Goal: Information Seeking & Learning: Learn about a topic

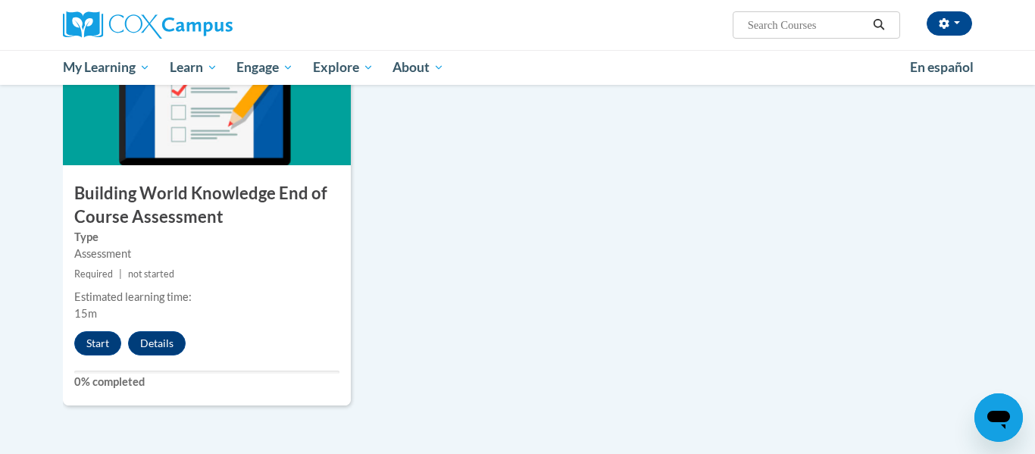
scroll to position [1222, 0]
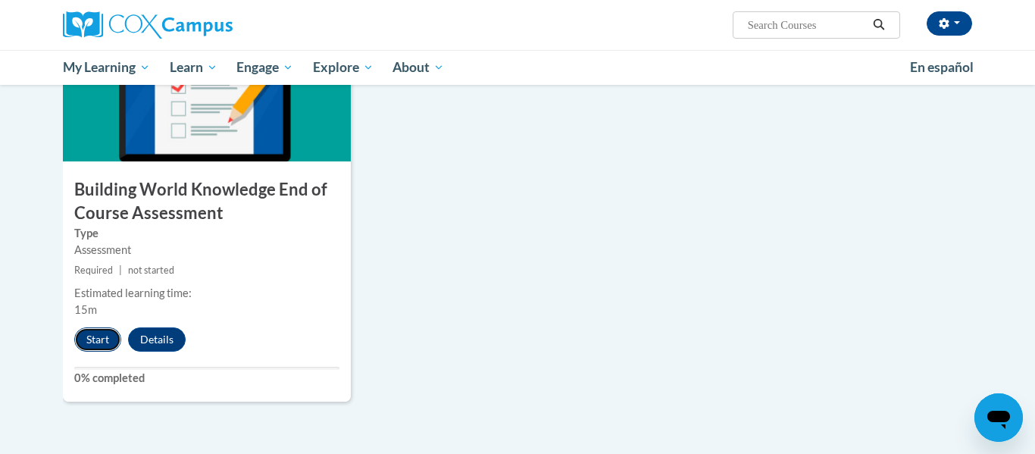
click at [101, 335] on button "Start" at bounding box center [97, 339] width 47 height 24
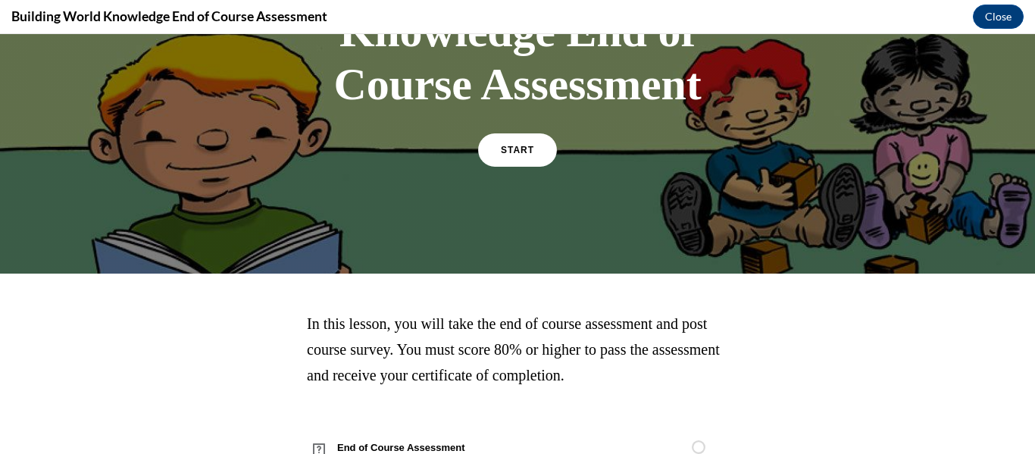
scroll to position [245, 0]
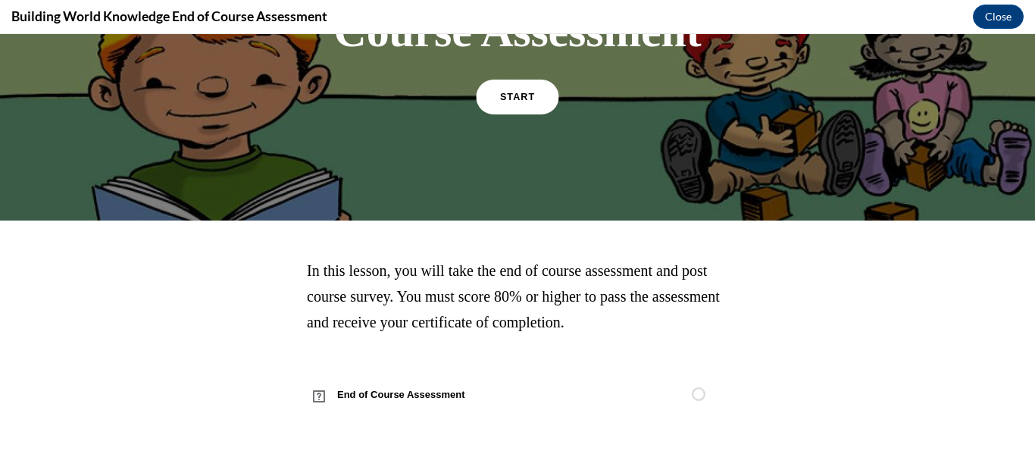
click at [526, 92] on span "START" at bounding box center [517, 97] width 35 height 11
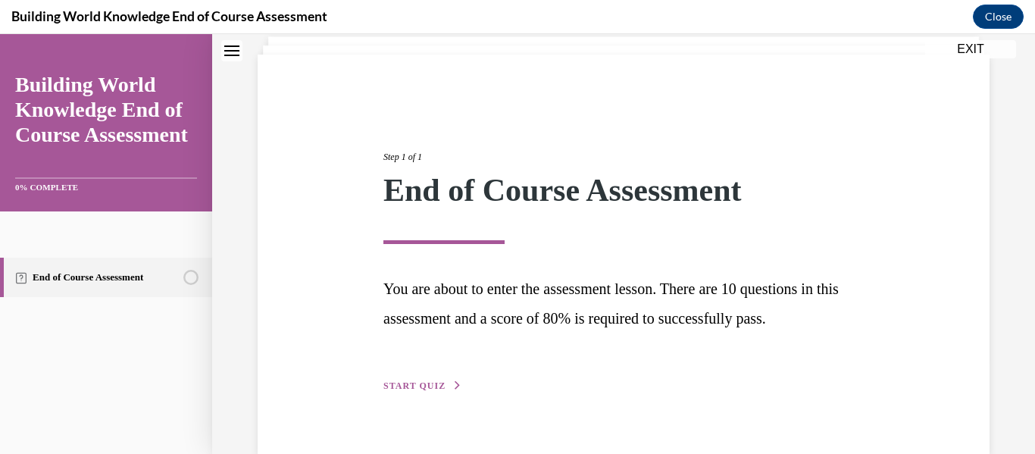
scroll to position [126, 0]
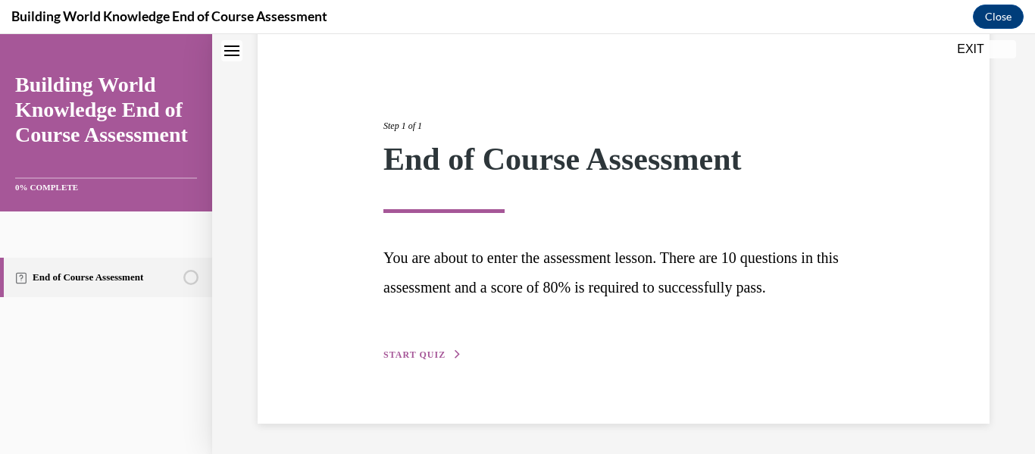
click at [419, 354] on span "START QUIZ" at bounding box center [414, 354] width 62 height 11
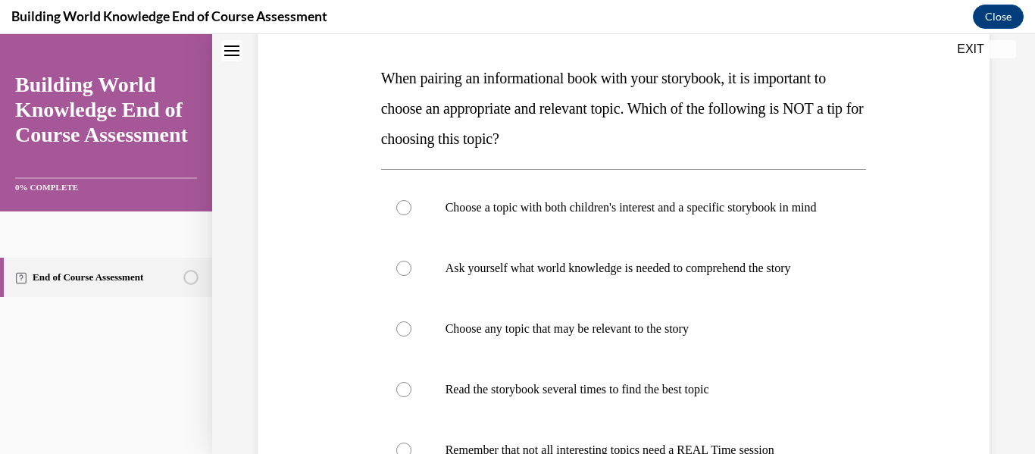
scroll to position [231, 0]
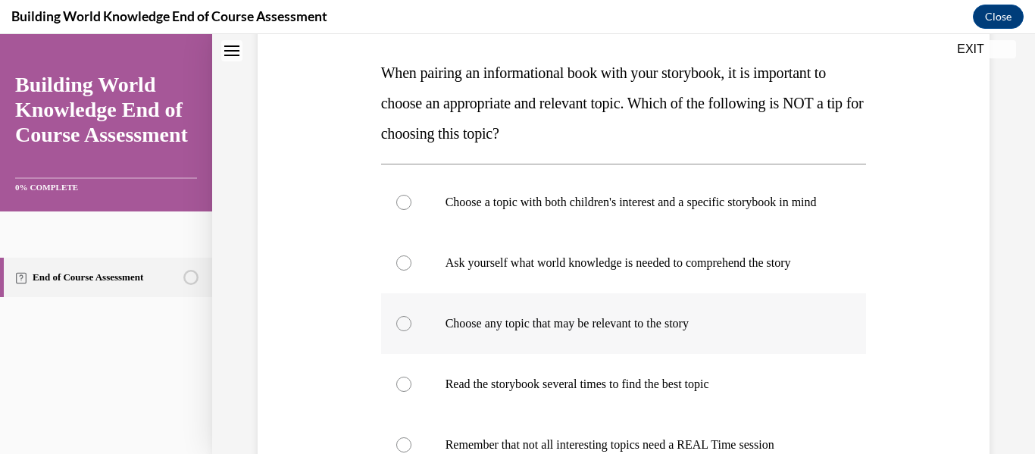
click at [397, 331] on div at bounding box center [403, 323] width 15 height 15
click at [397, 331] on input "Choose any topic that may be relevant to the story" at bounding box center [403, 323] width 15 height 15
radio input "true"
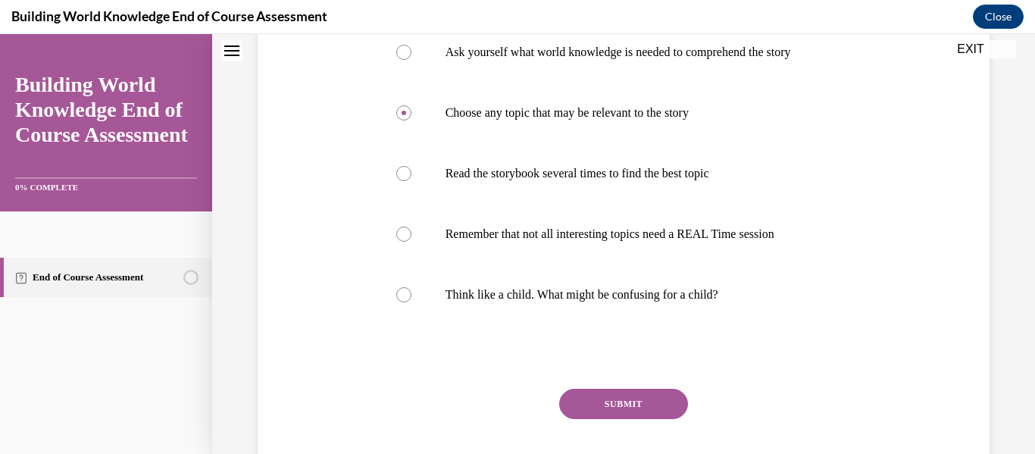
scroll to position [454, 0]
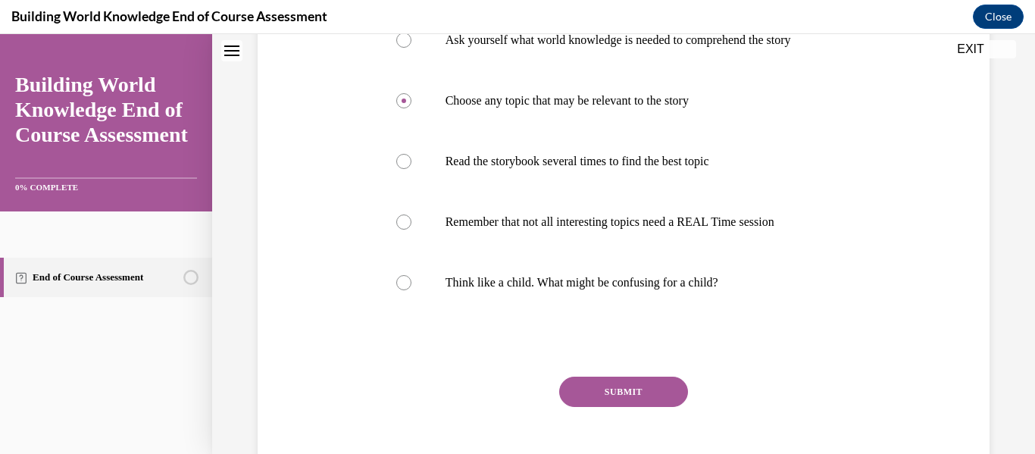
click at [630, 405] on button "SUBMIT" at bounding box center [623, 391] width 129 height 30
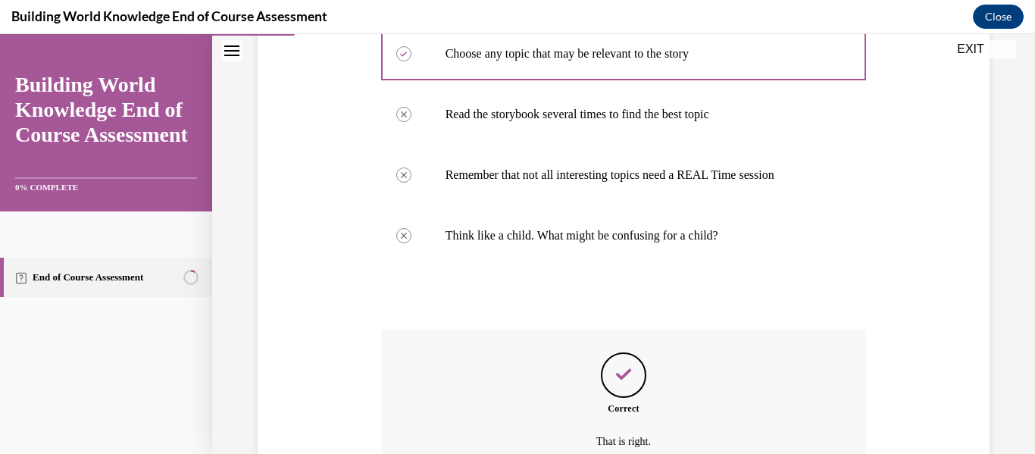
scroll to position [669, 0]
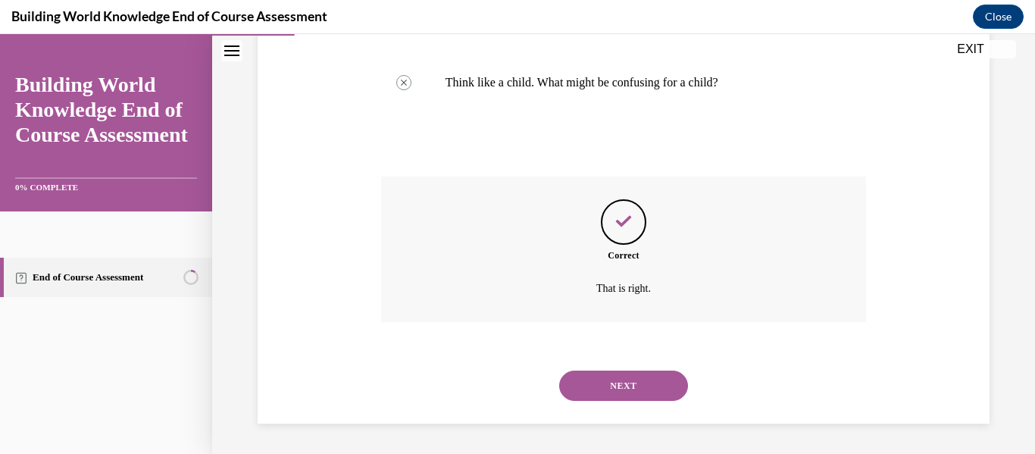
click at [648, 384] on button "NEXT" at bounding box center [623, 385] width 129 height 30
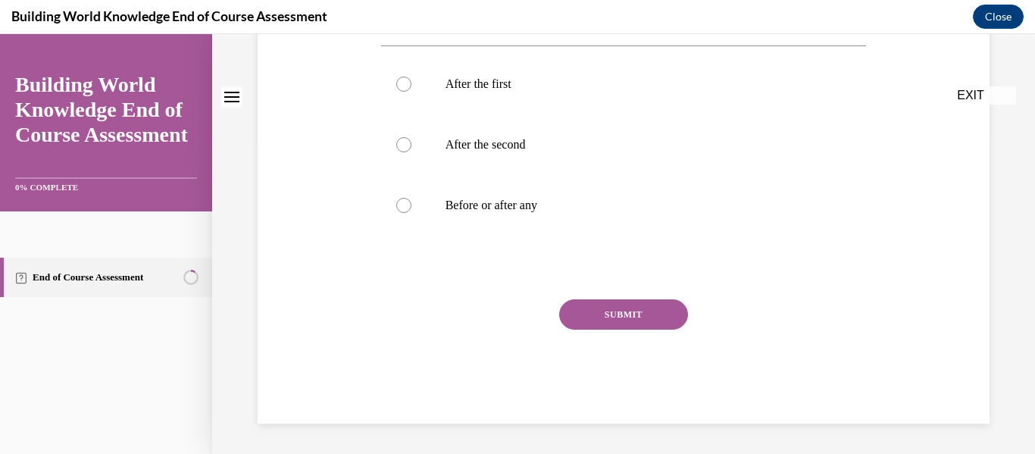
scroll to position [0, 0]
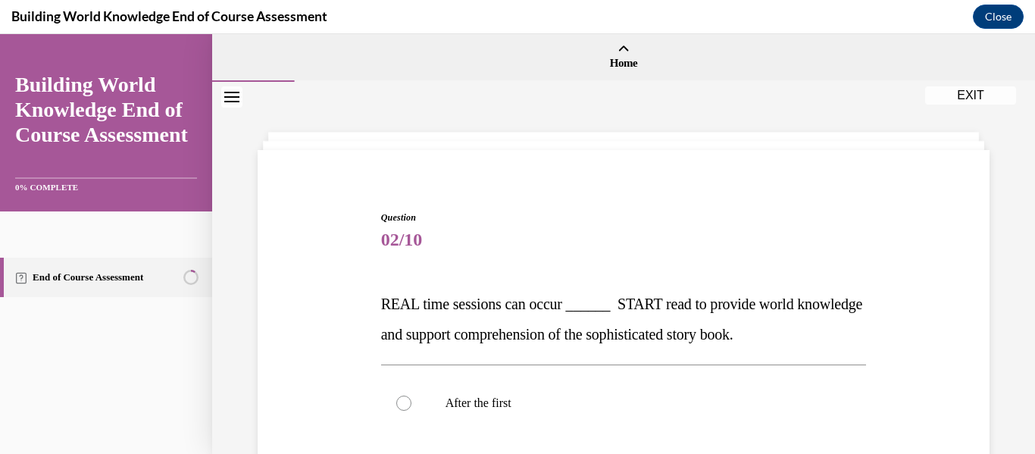
click at [648, 395] on p "After the first" at bounding box center [636, 402] width 383 height 15
click at [411, 395] on input "After the first" at bounding box center [403, 402] width 15 height 15
radio input "true"
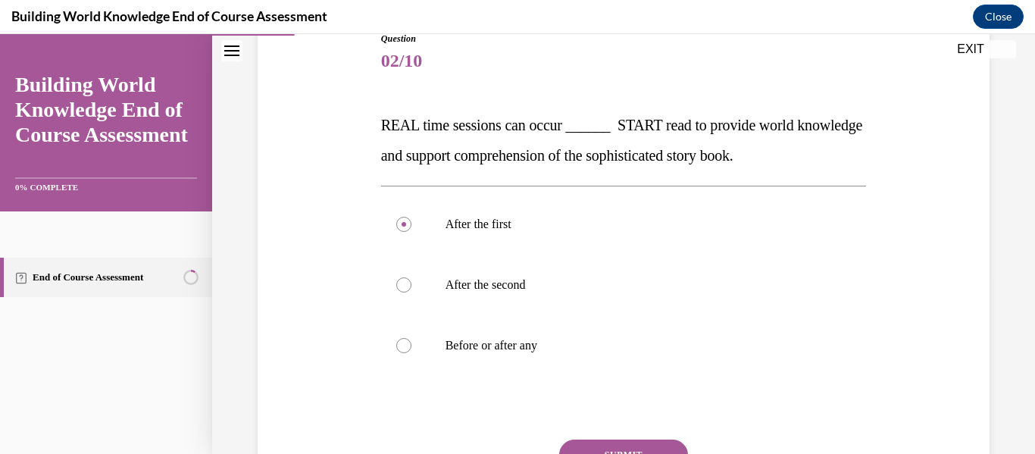
scroll to position [184, 0]
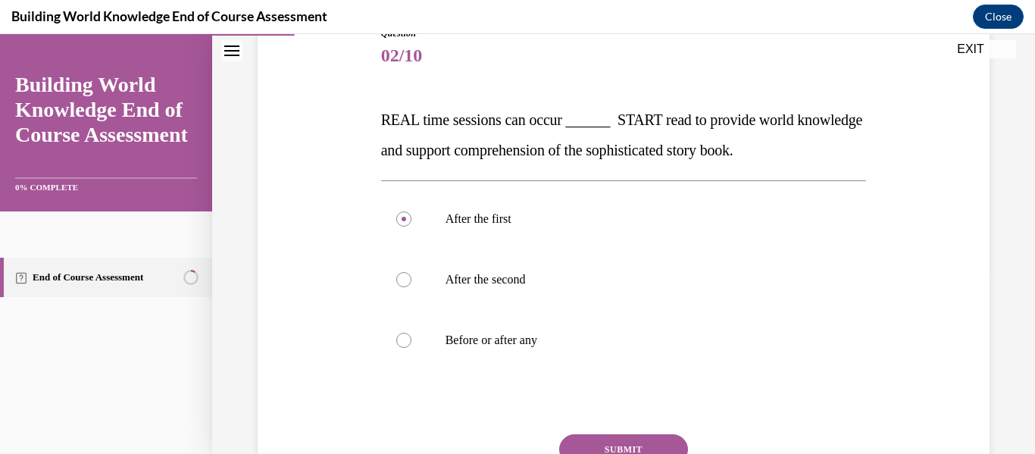
click at [638, 439] on button "SUBMIT" at bounding box center [623, 449] width 129 height 30
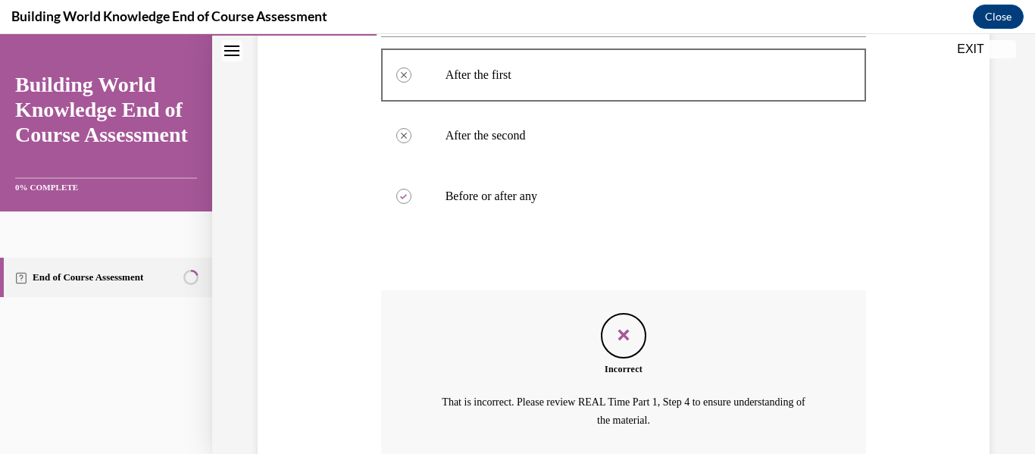
scroll to position [429, 0]
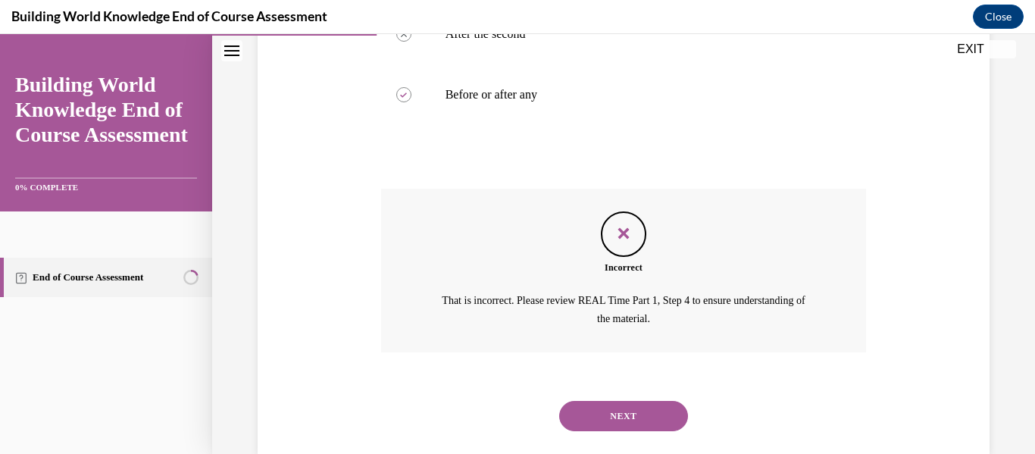
click at [637, 414] on button "NEXT" at bounding box center [623, 416] width 129 height 30
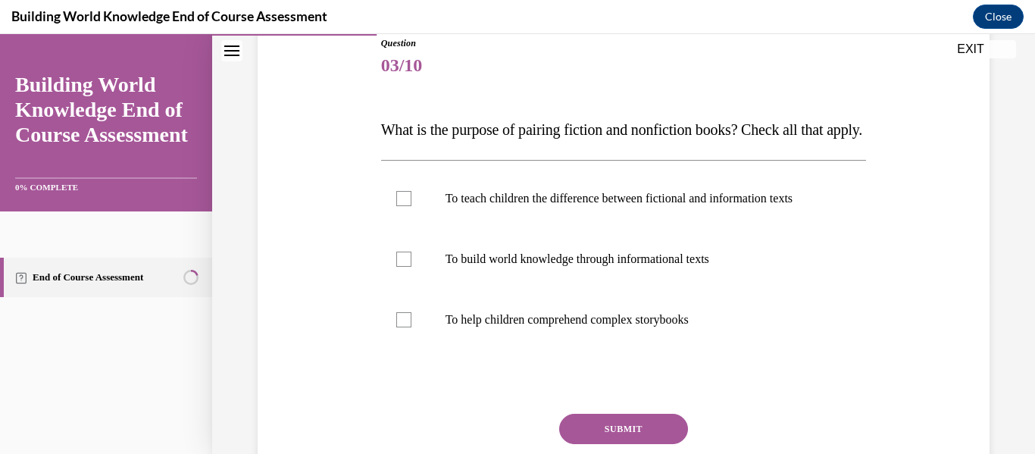
scroll to position [178, 0]
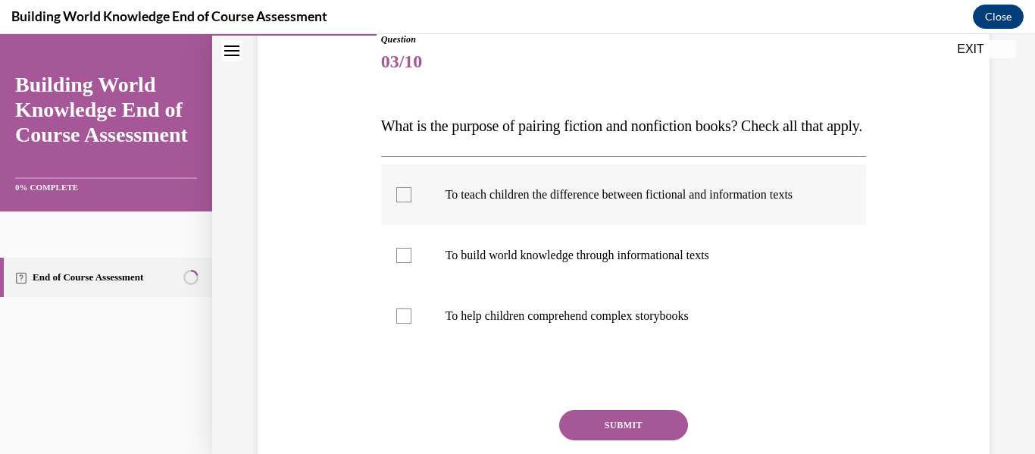
click at [404, 202] on div at bounding box center [403, 194] width 15 height 15
click at [404, 202] on input "To teach children the difference between fictional and information texts" at bounding box center [403, 194] width 15 height 15
checkbox input "true"
click at [403, 263] on div at bounding box center [403, 255] width 15 height 15
click at [403, 263] on input "To build world knowledge through informational texts" at bounding box center [403, 255] width 15 height 15
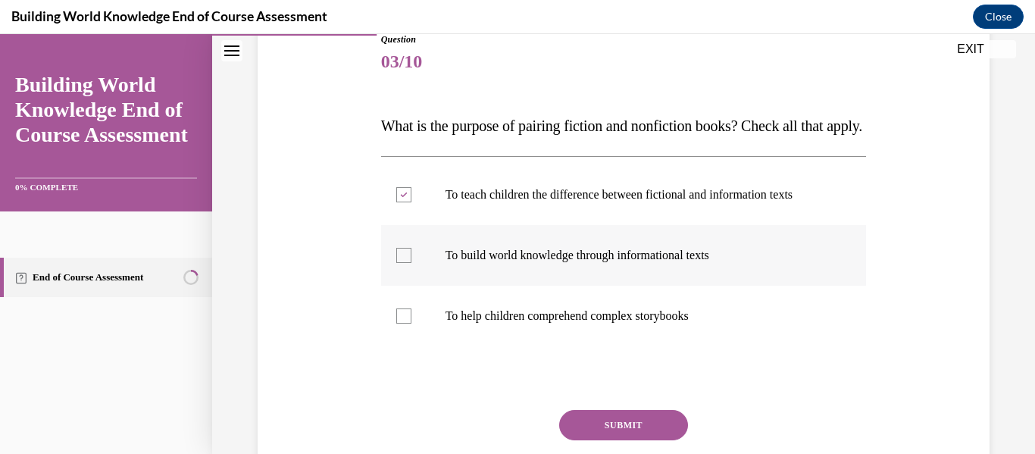
checkbox input "true"
click at [405, 323] on div at bounding box center [403, 315] width 15 height 15
click at [405, 323] on input "To help children comprehend complex storybooks" at bounding box center [403, 315] width 15 height 15
checkbox input "true"
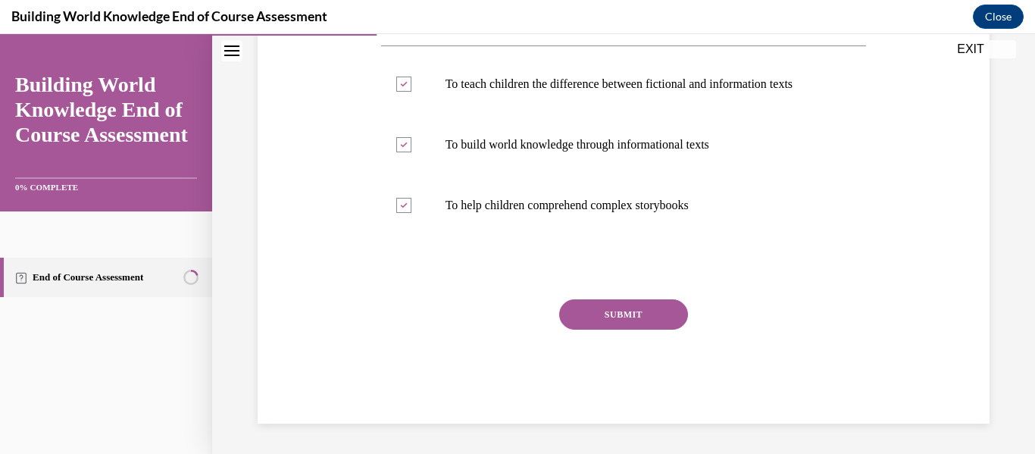
scroll to position [298, 0]
click at [637, 329] on button "SUBMIT" at bounding box center [623, 314] width 129 height 30
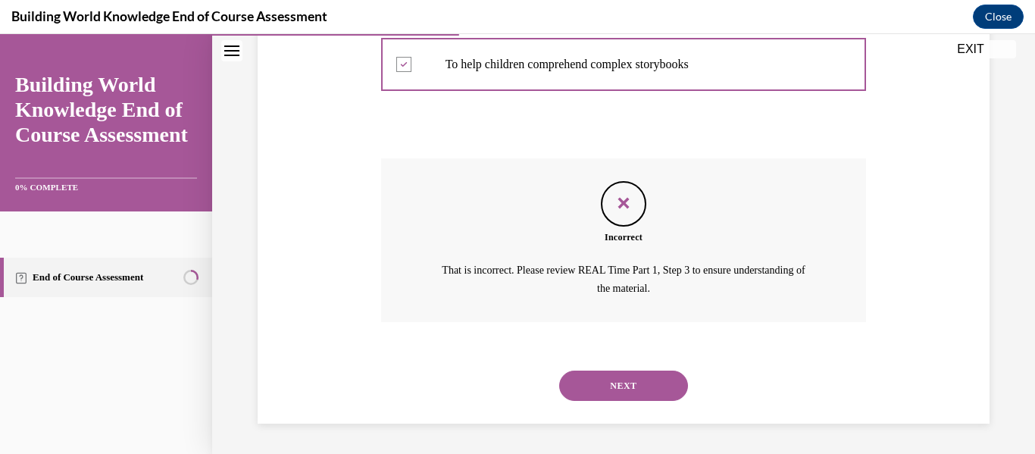
scroll to position [457, 0]
click at [627, 400] on button "NEXT" at bounding box center [623, 385] width 129 height 30
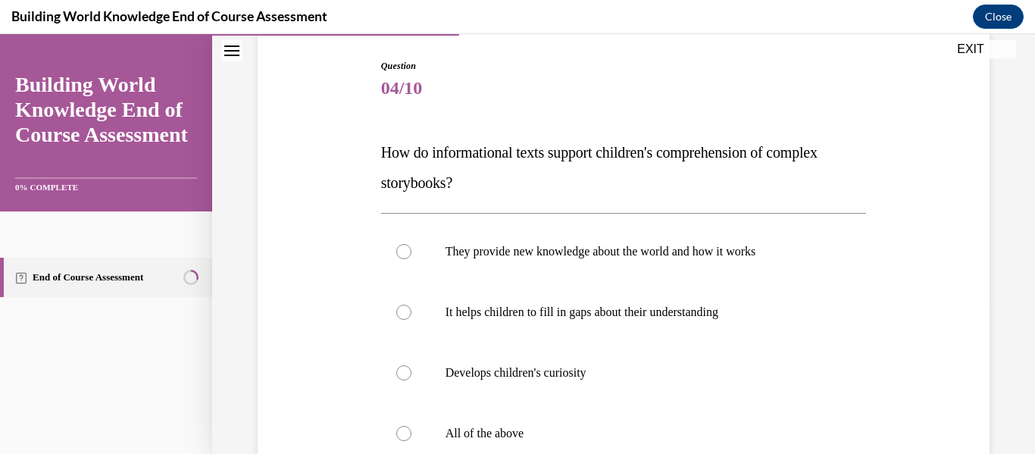
scroll to position [182, 0]
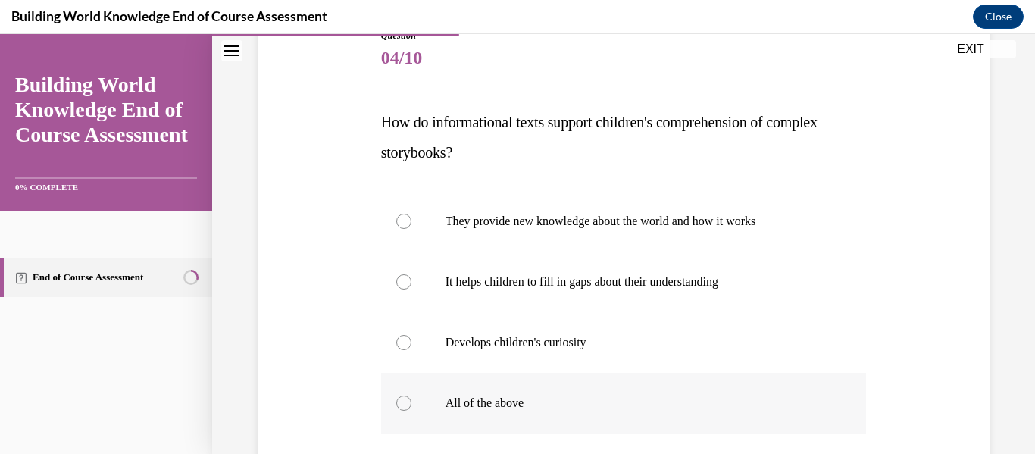
click at [400, 401] on div at bounding box center [403, 402] width 15 height 15
click at [400, 401] on input "All of the above" at bounding box center [403, 402] width 15 height 15
radio input "true"
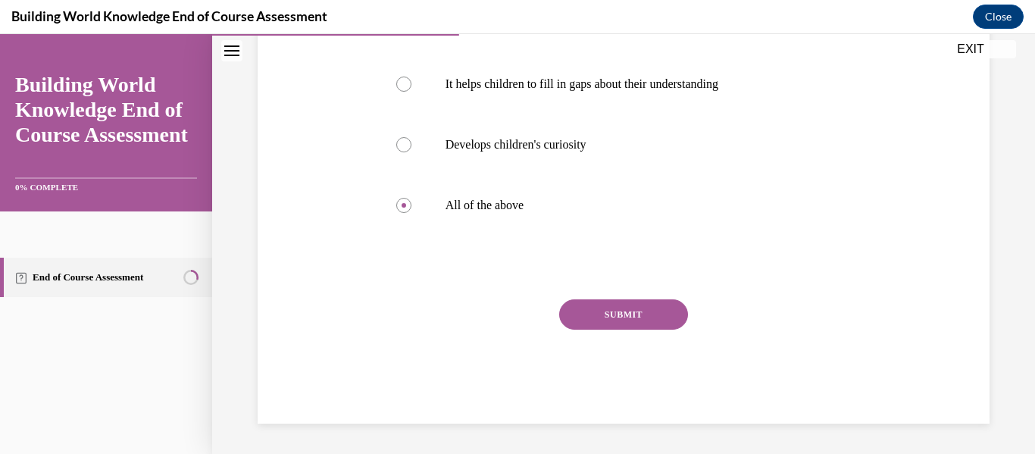
click at [663, 305] on button "SUBMIT" at bounding box center [623, 314] width 129 height 30
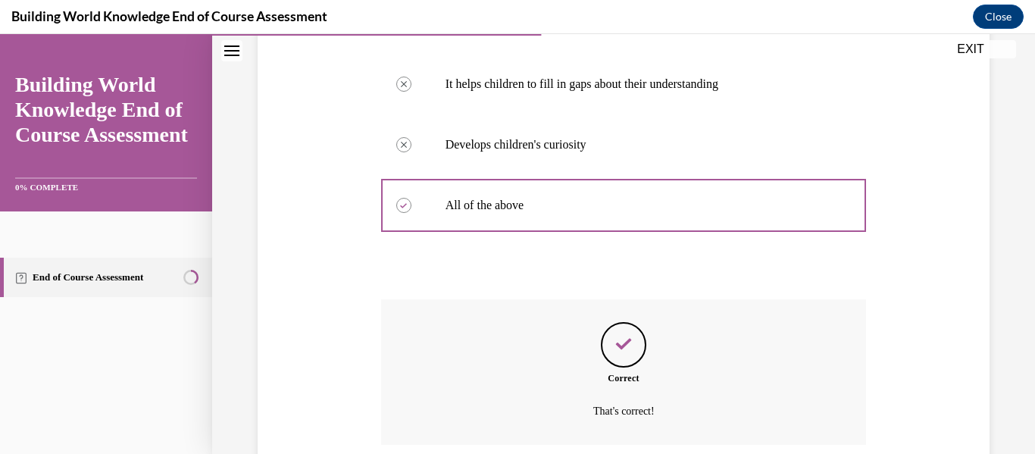
scroll to position [502, 0]
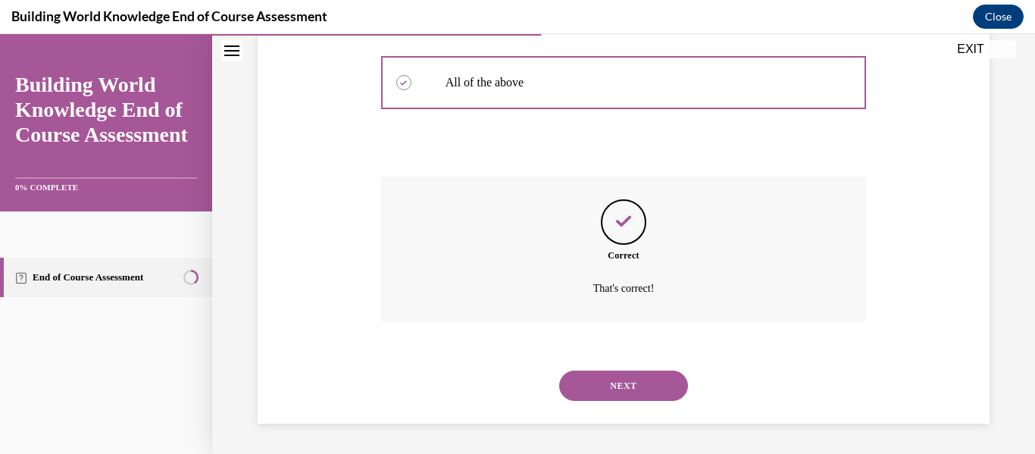
click at [643, 383] on button "NEXT" at bounding box center [623, 385] width 129 height 30
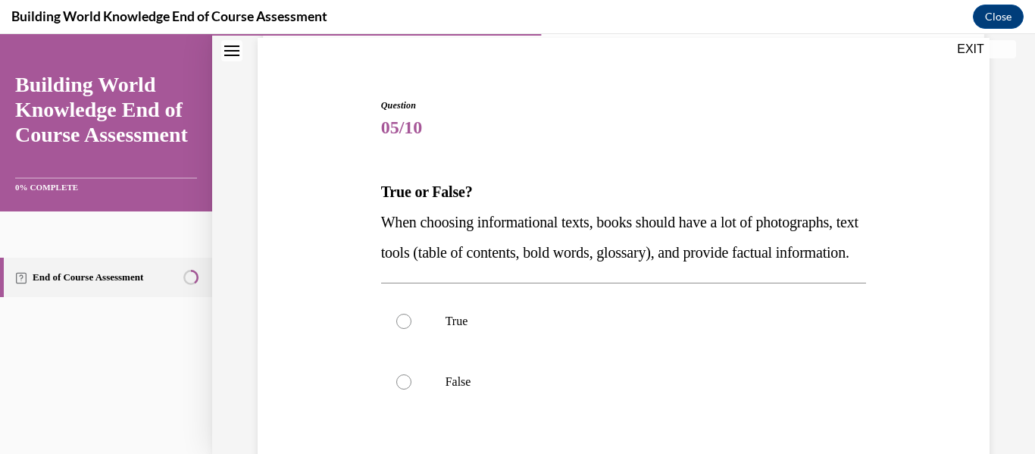
scroll to position [114, 0]
click at [403, 388] on div at bounding box center [403, 380] width 15 height 15
click at [403, 388] on input "False" at bounding box center [403, 380] width 15 height 15
radio input "true"
click at [404, 327] on div at bounding box center [403, 319] width 15 height 15
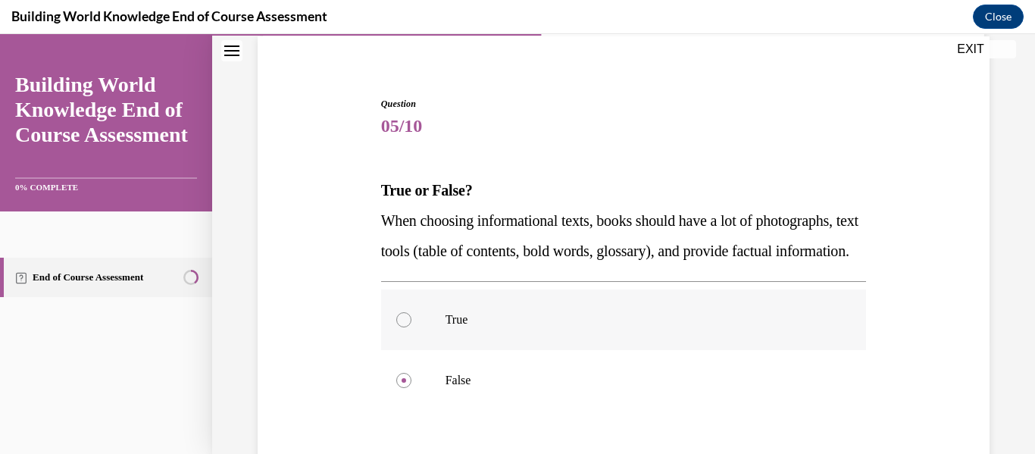
click at [404, 327] on input "True" at bounding box center [403, 319] width 15 height 15
radio input "true"
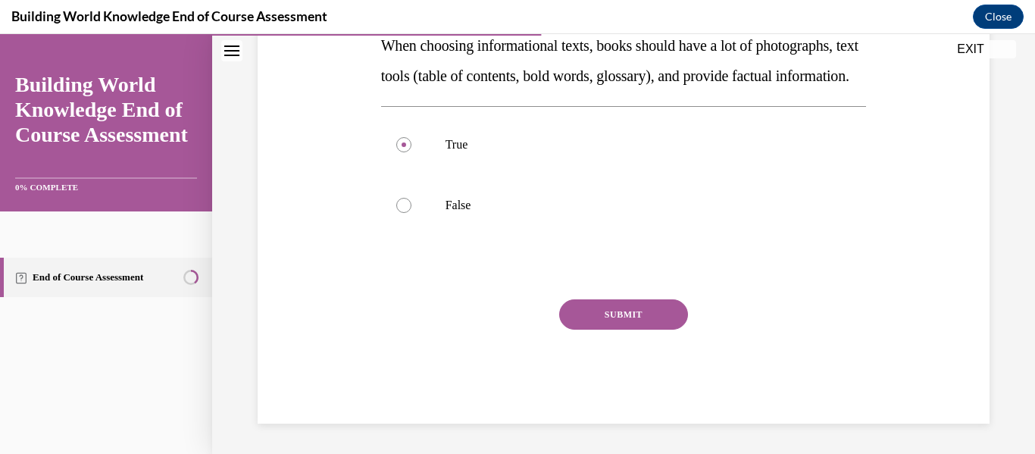
scroll to position [309, 0]
click at [631, 327] on button "SUBMIT" at bounding box center [623, 314] width 129 height 30
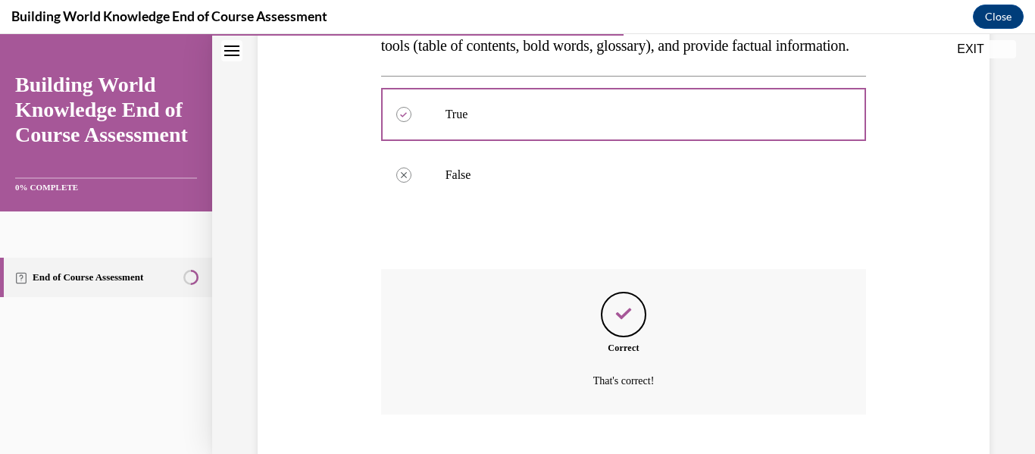
scroll to position [442, 0]
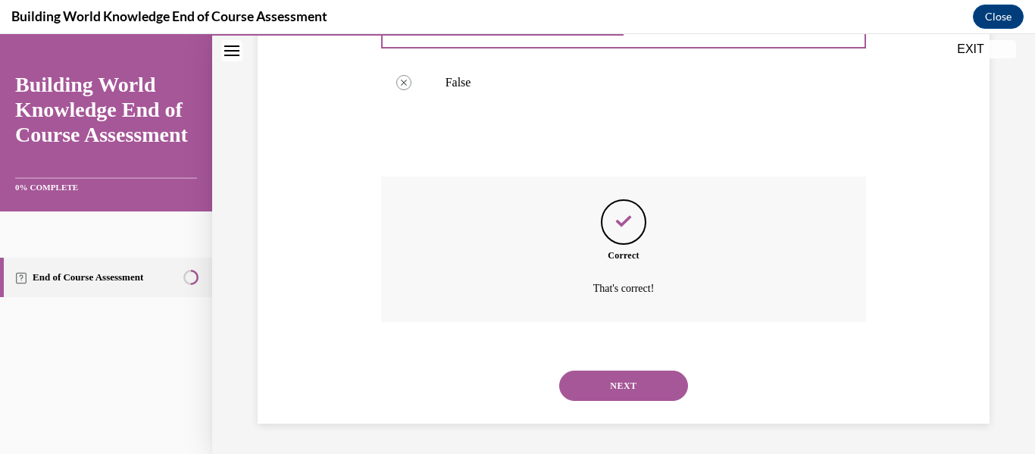
click at [635, 380] on button "NEXT" at bounding box center [623, 385] width 129 height 30
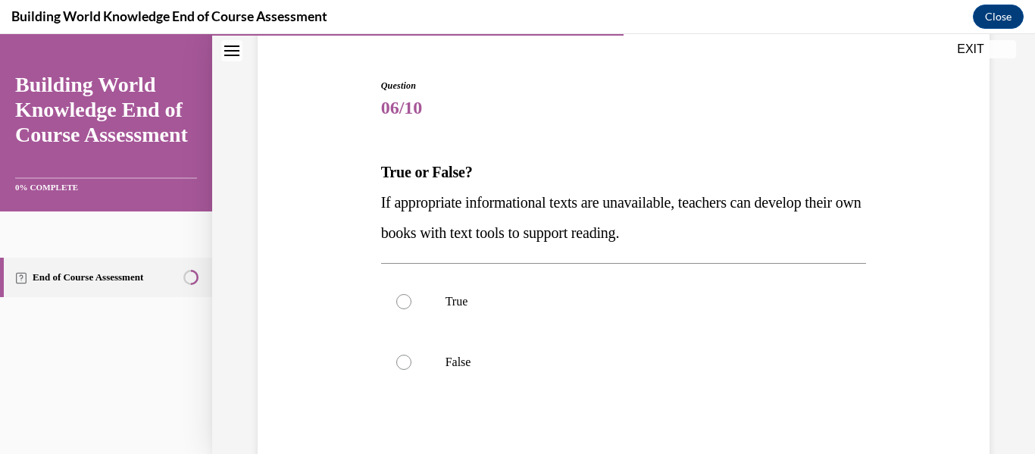
scroll to position [138, 0]
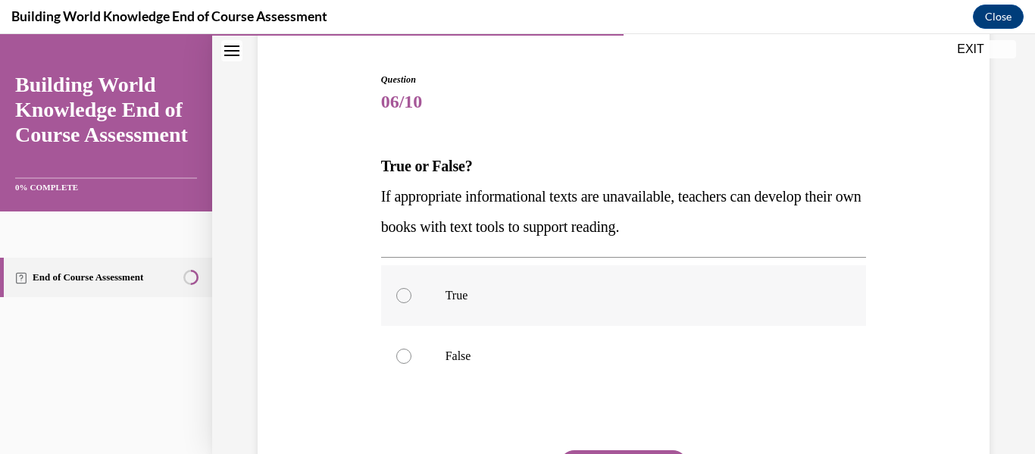
click at [404, 292] on div at bounding box center [403, 295] width 15 height 15
click at [404, 292] on input "True" at bounding box center [403, 295] width 15 height 15
radio input "true"
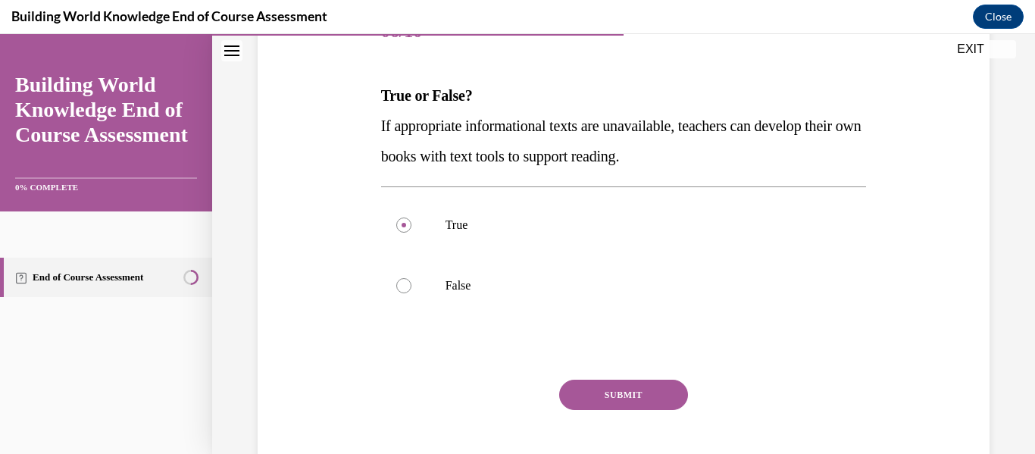
scroll to position [216, 0]
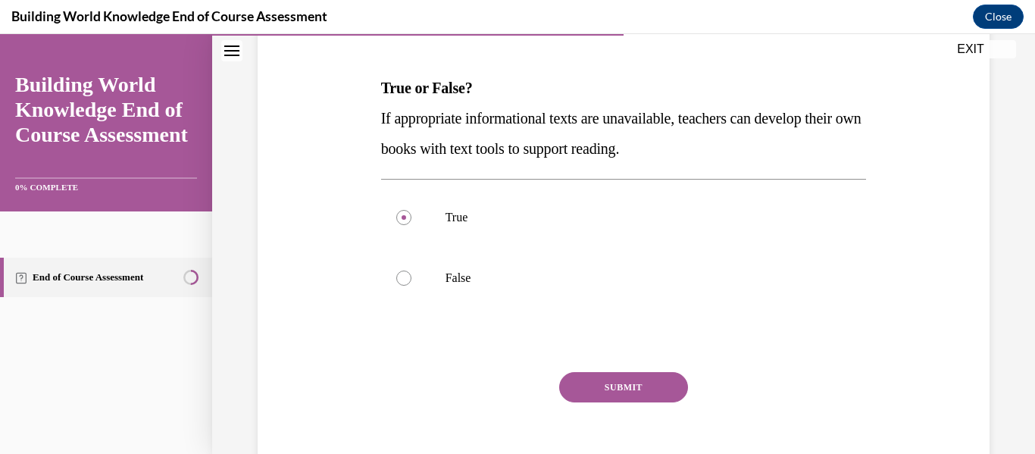
click at [618, 381] on button "SUBMIT" at bounding box center [623, 387] width 129 height 30
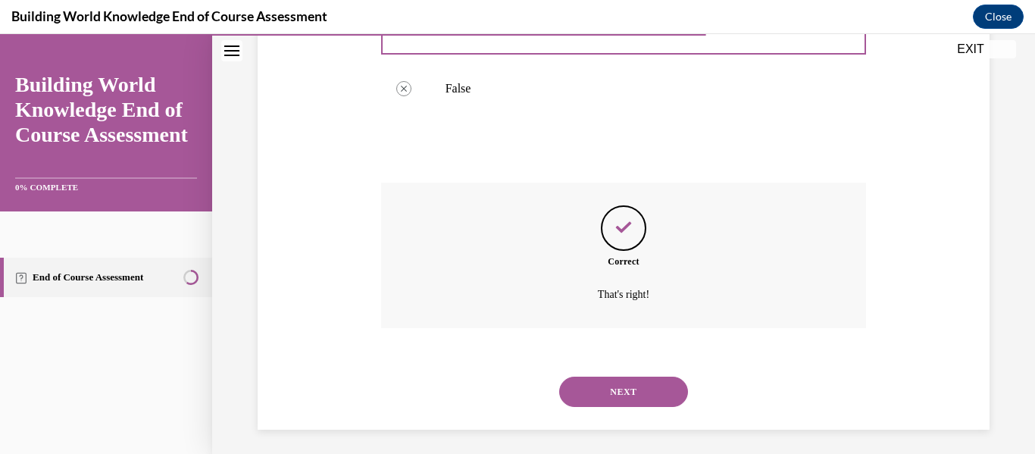
scroll to position [411, 0]
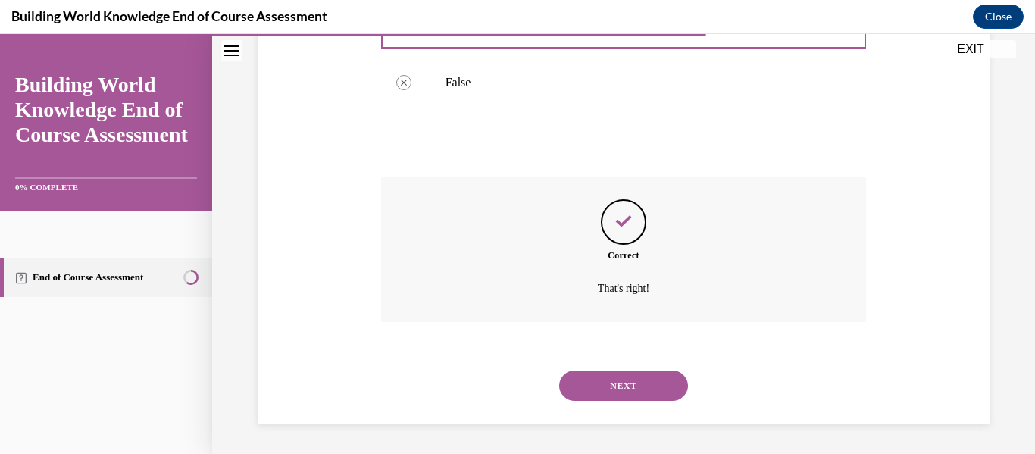
click at [626, 383] on button "NEXT" at bounding box center [623, 385] width 129 height 30
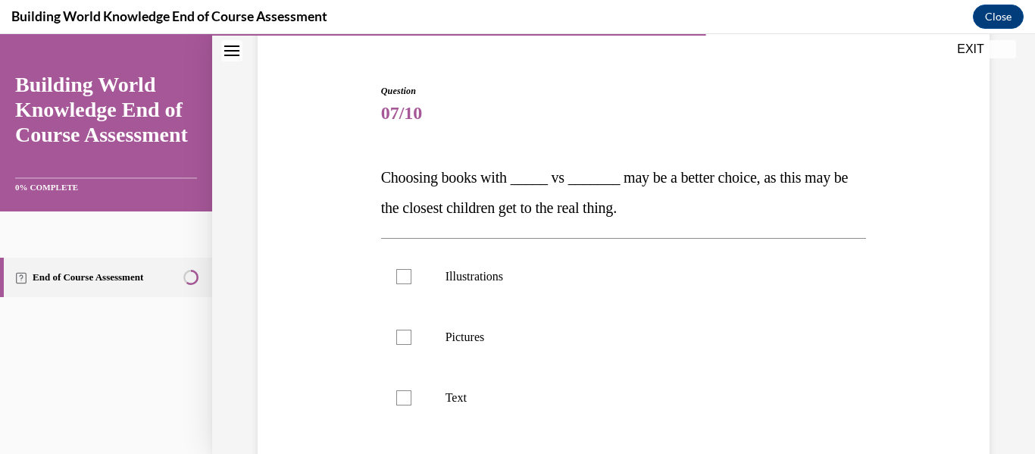
scroll to position [133, 0]
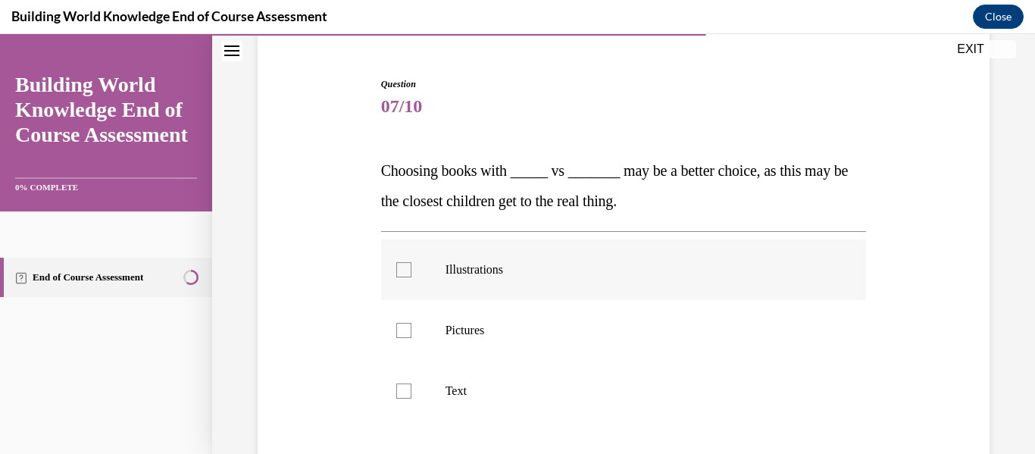
click at [408, 268] on div at bounding box center [403, 269] width 15 height 15
click at [408, 268] on input "Illustrations" at bounding box center [403, 269] width 15 height 15
checkbox input "true"
click at [402, 389] on div at bounding box center [403, 390] width 15 height 15
click at [402, 389] on input "Text" at bounding box center [403, 390] width 15 height 15
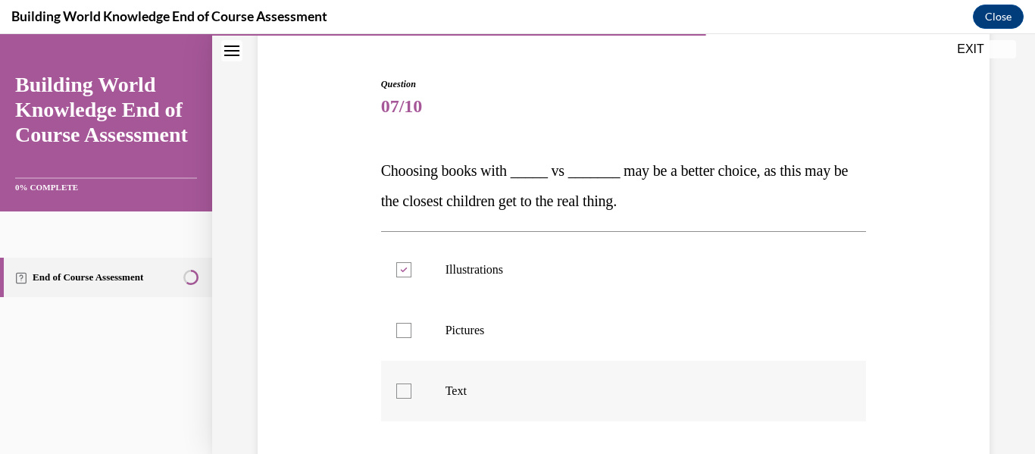
checkbox input "true"
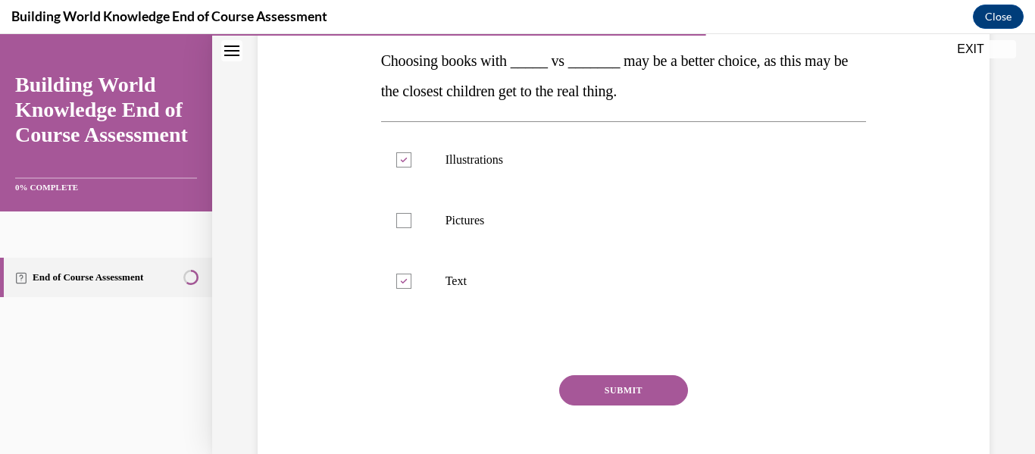
scroll to position [271, 0]
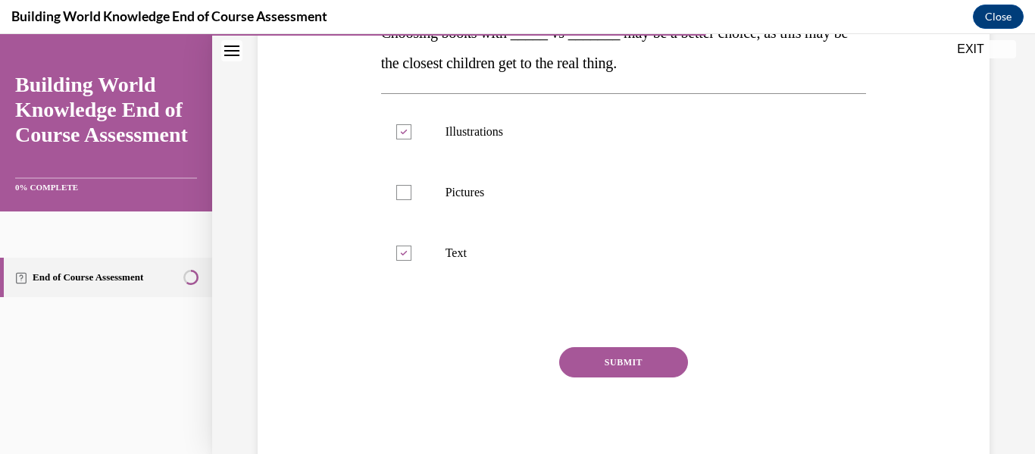
click at [635, 362] on button "SUBMIT" at bounding box center [623, 362] width 129 height 30
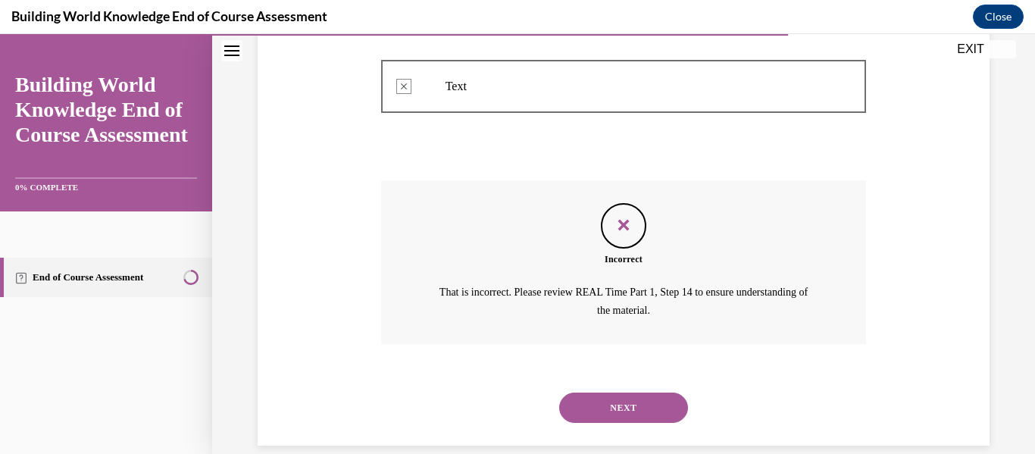
scroll to position [460, 0]
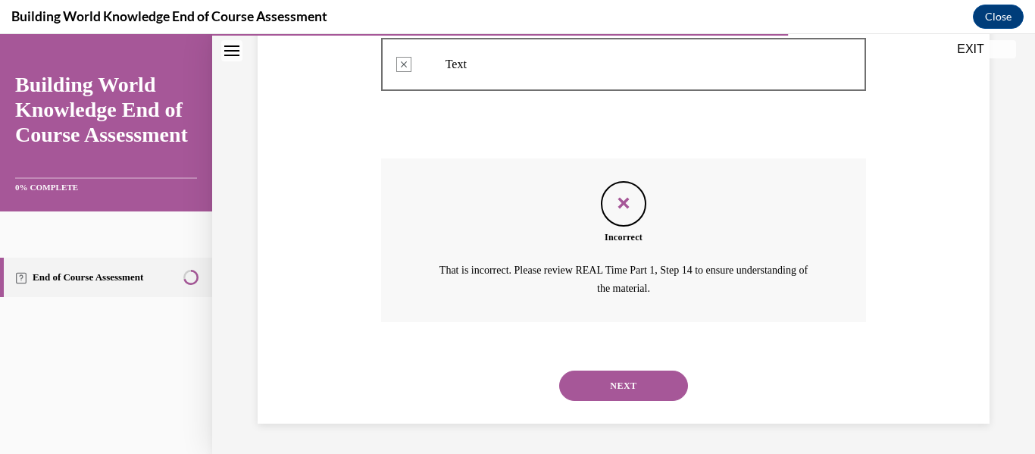
click at [623, 386] on button "NEXT" at bounding box center [623, 385] width 129 height 30
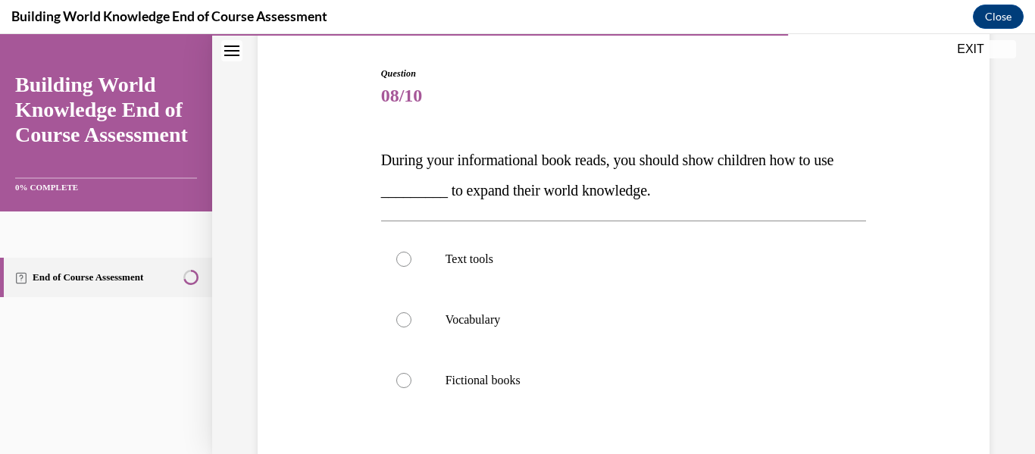
scroll to position [145, 0]
click at [398, 323] on div at bounding box center [403, 318] width 15 height 15
click at [398, 323] on input "Vocabulary" at bounding box center [403, 318] width 15 height 15
radio input "true"
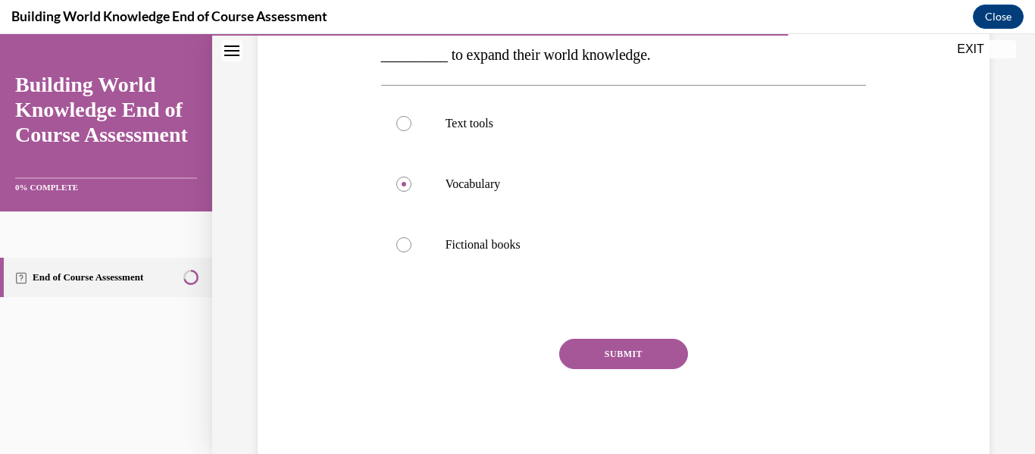
scroll to position [319, 0]
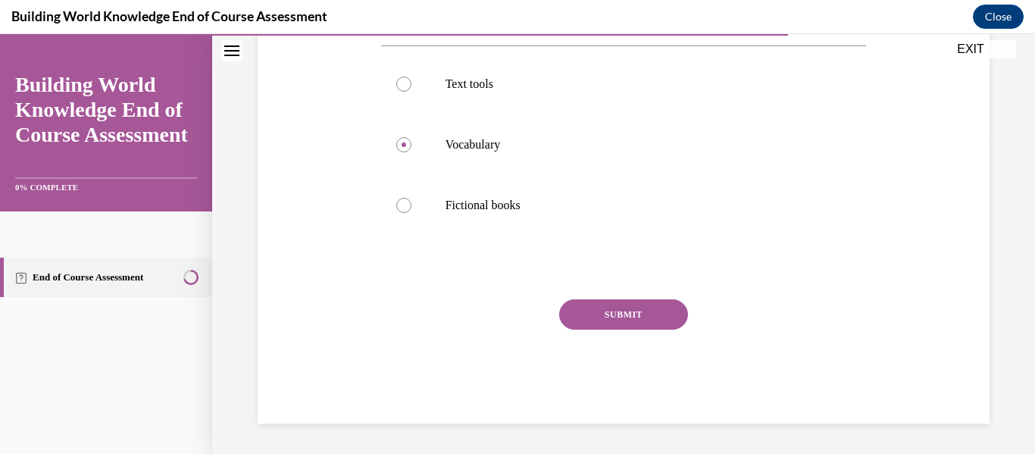
click at [617, 306] on button "SUBMIT" at bounding box center [623, 314] width 129 height 30
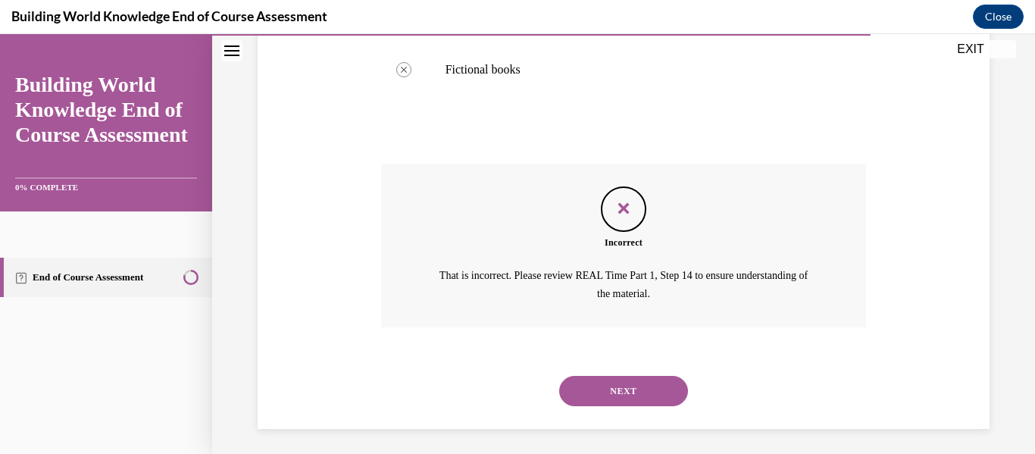
scroll to position [460, 0]
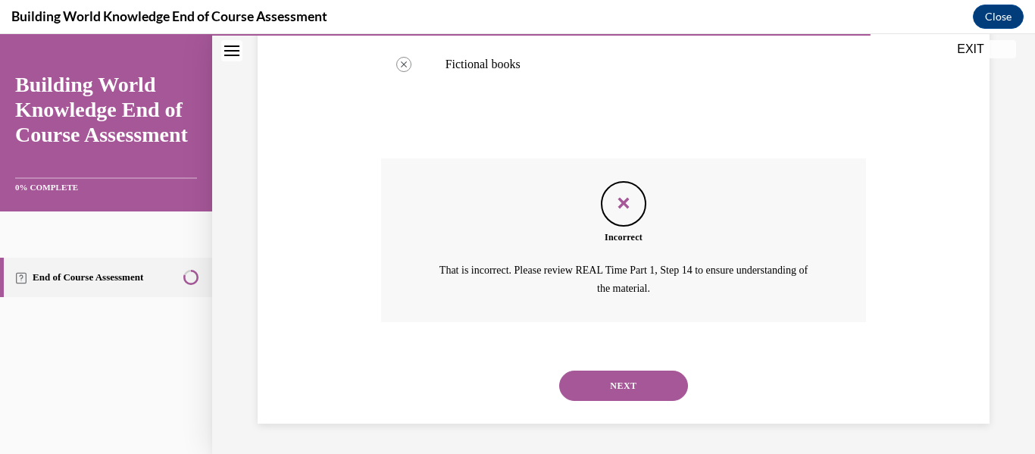
click at [670, 376] on button "NEXT" at bounding box center [623, 385] width 129 height 30
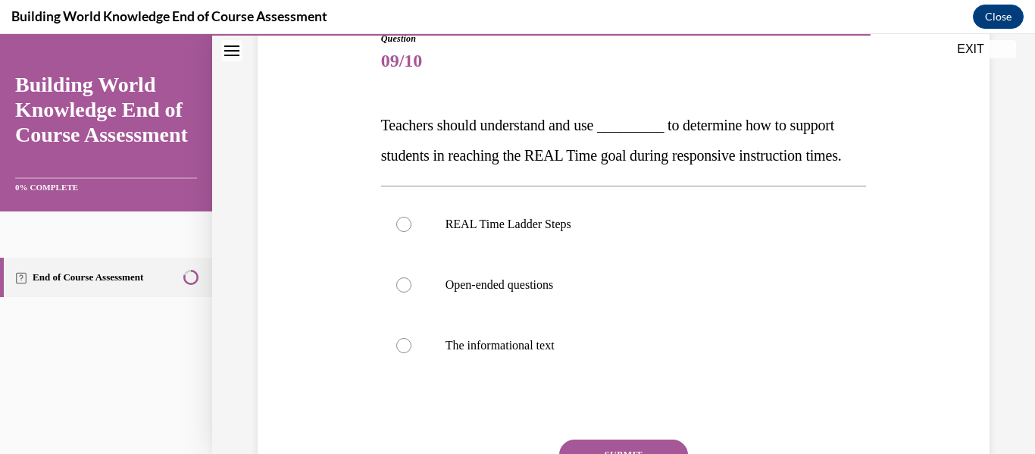
scroll to position [180, 0]
click at [407, 230] on div at bounding box center [403, 222] width 15 height 15
click at [407, 230] on input "REAL Time Ladder Steps" at bounding box center [403, 222] width 15 height 15
radio input "true"
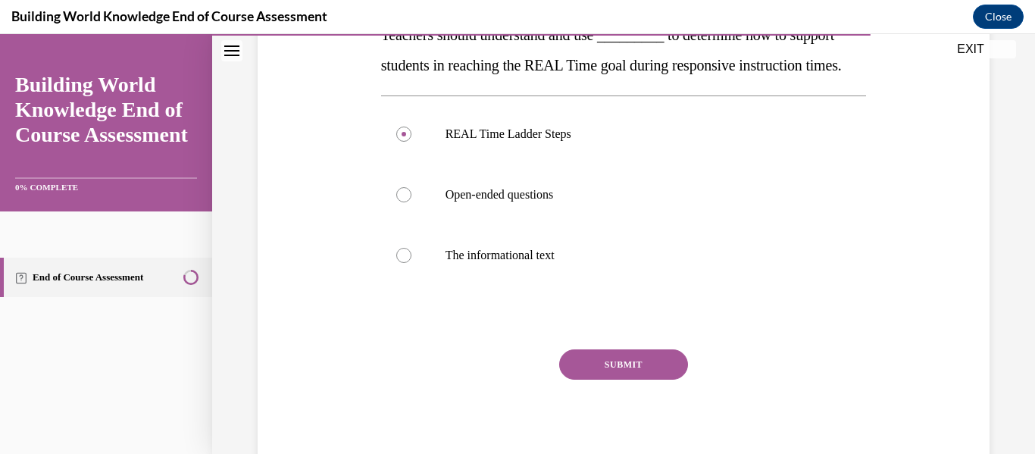
scroll to position [292, 0]
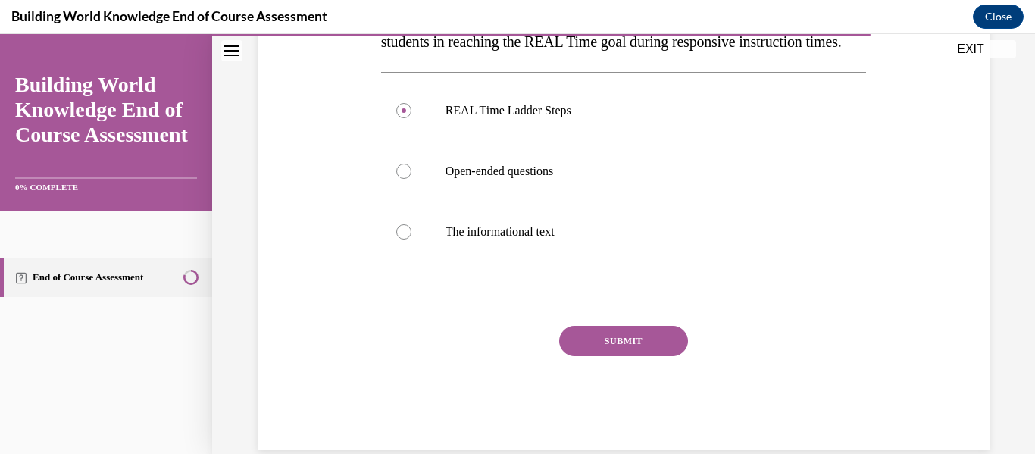
click at [632, 356] on button "SUBMIT" at bounding box center [623, 341] width 129 height 30
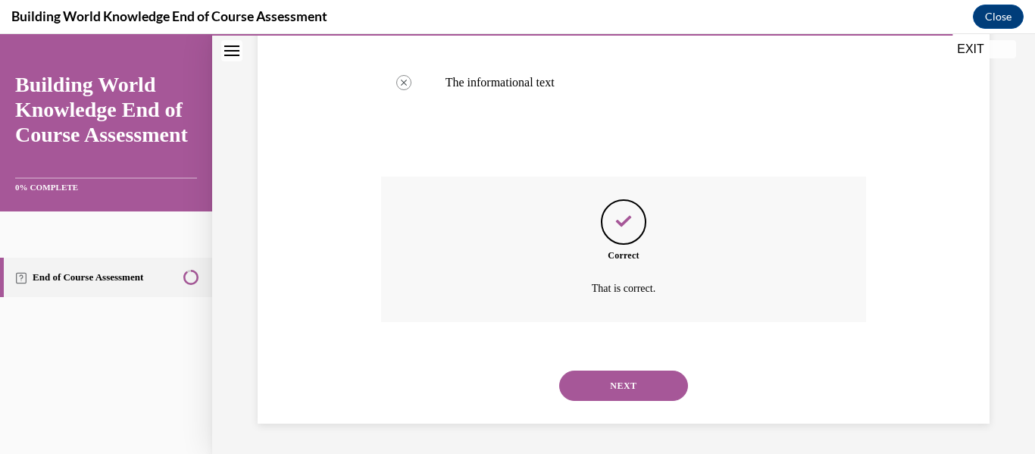
scroll to position [472, 0]
click at [635, 382] on button "NEXT" at bounding box center [623, 385] width 129 height 30
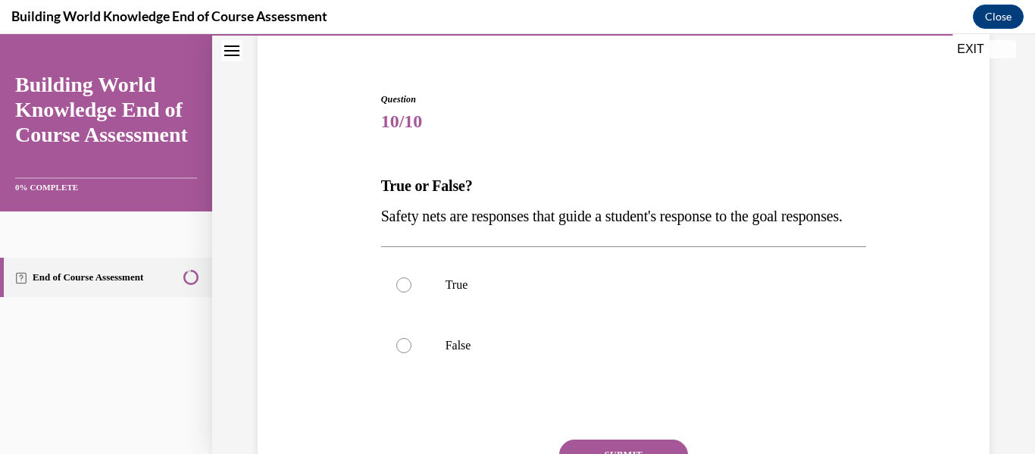
scroll to position [122, 0]
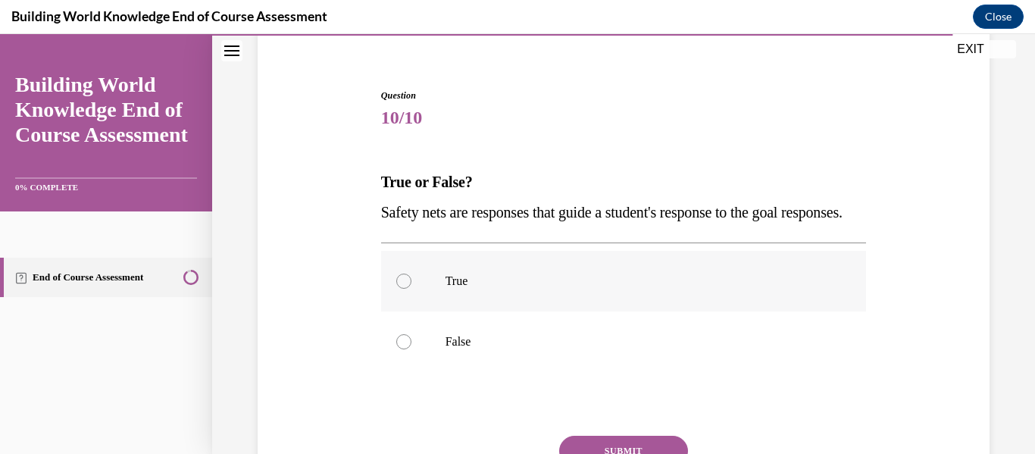
click at [402, 289] on div at bounding box center [403, 280] width 15 height 15
click at [402, 289] on input "True" at bounding box center [403, 280] width 15 height 15
radio input "true"
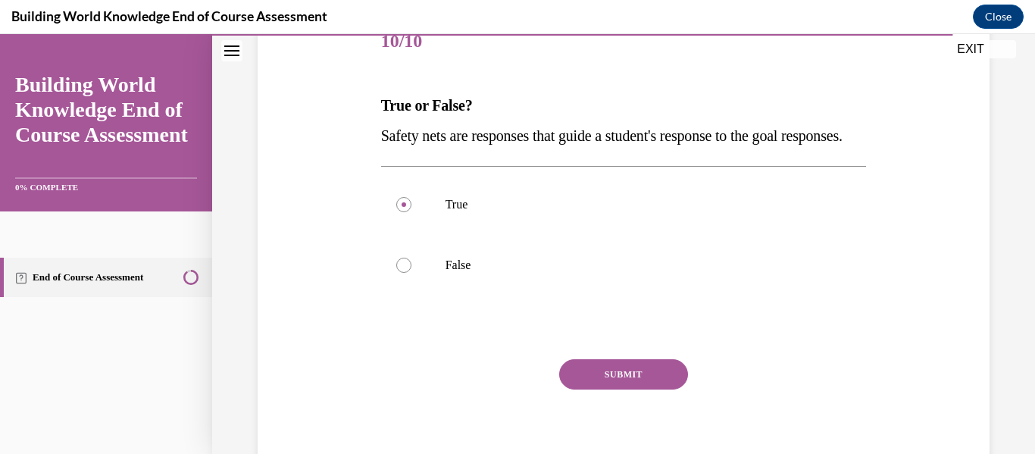
scroll to position [202, 0]
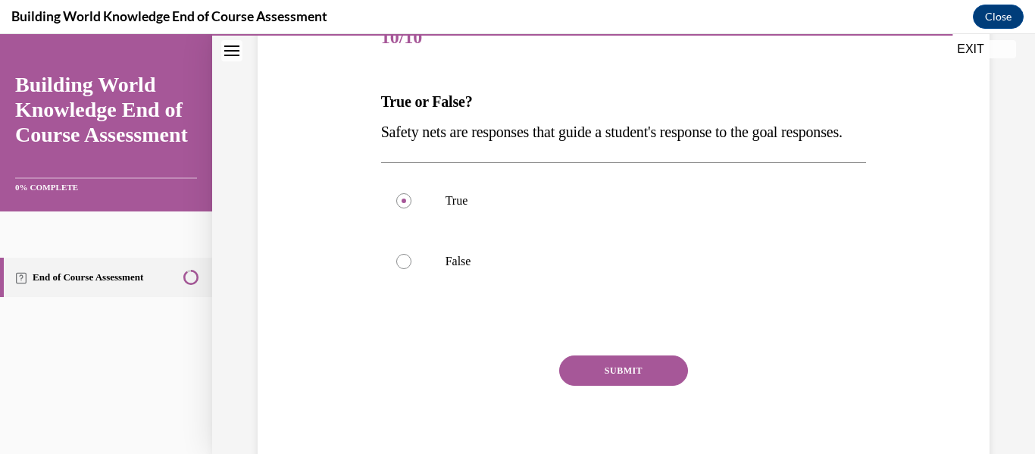
click at [645, 386] on button "SUBMIT" at bounding box center [623, 370] width 129 height 30
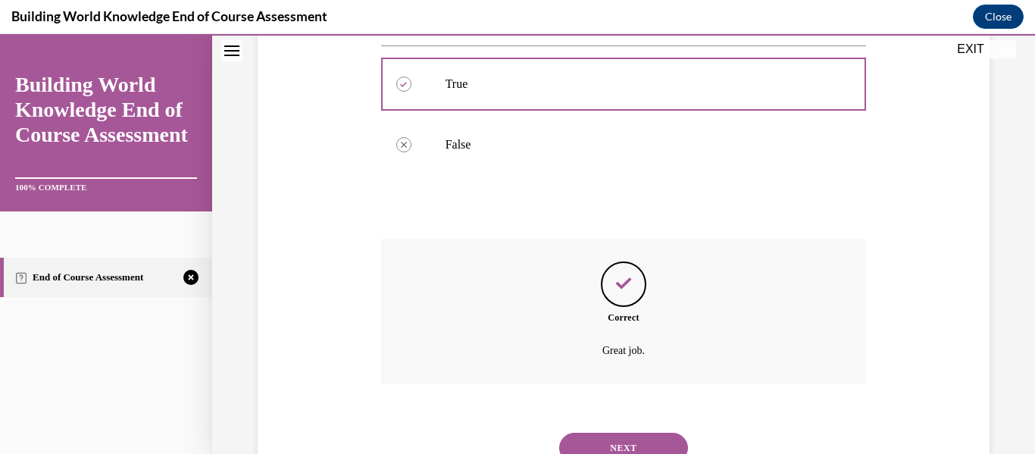
scroll to position [411, 0]
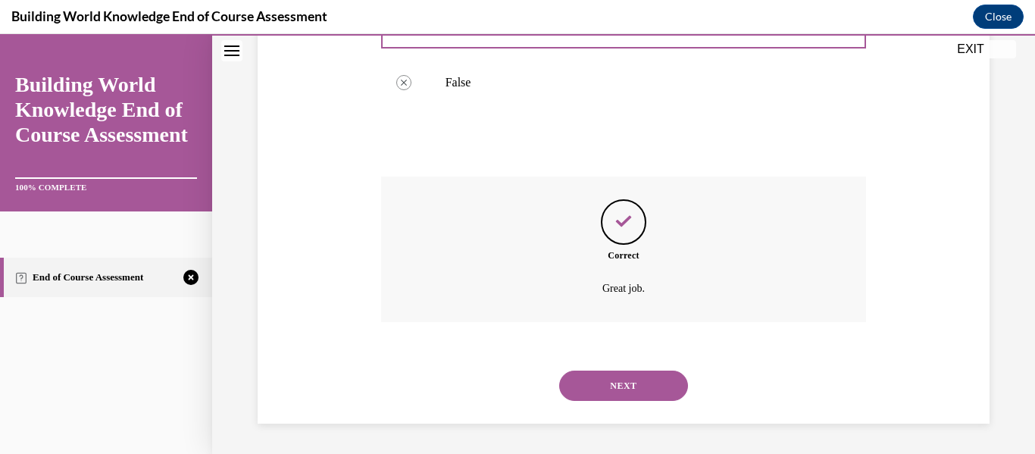
click at [635, 384] on button "NEXT" at bounding box center [623, 385] width 129 height 30
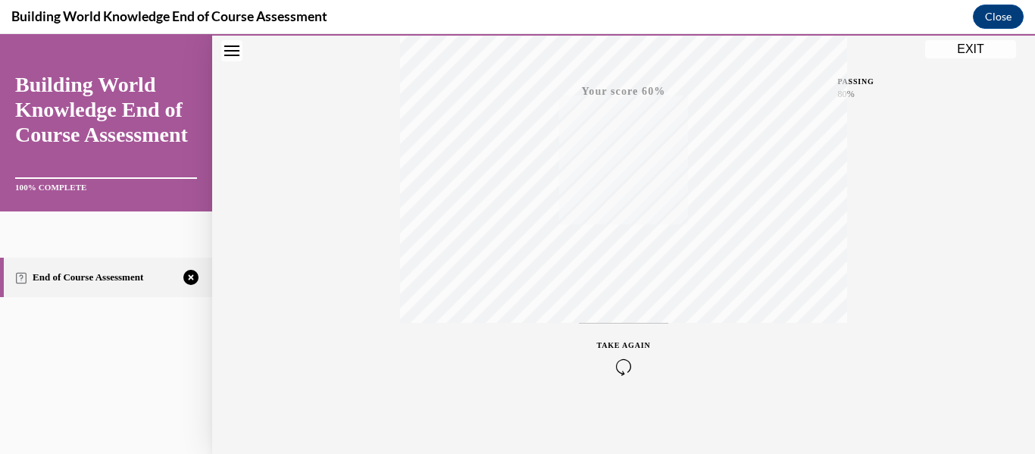
scroll to position [357, 0]
click at [626, 345] on div "TAKE AGAIN" at bounding box center [624, 352] width 54 height 36
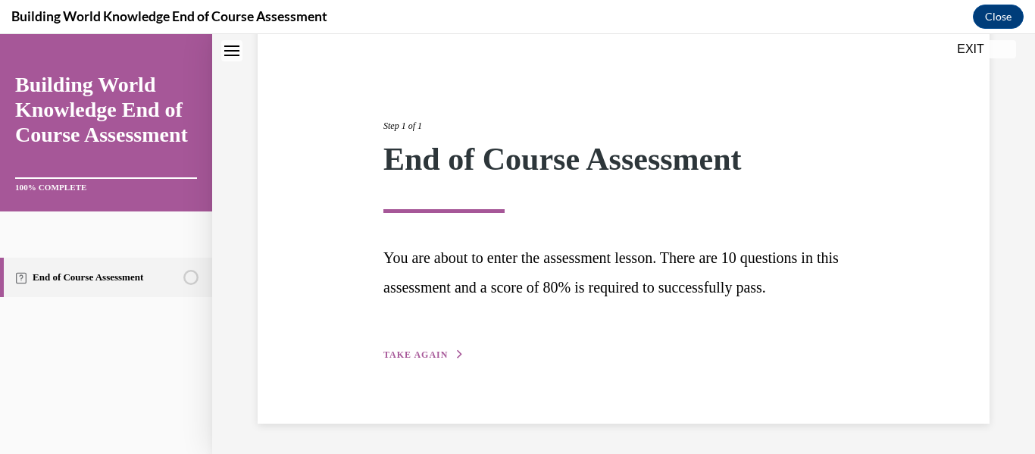
click at [419, 352] on span "TAKE AGAIN" at bounding box center [415, 354] width 64 height 11
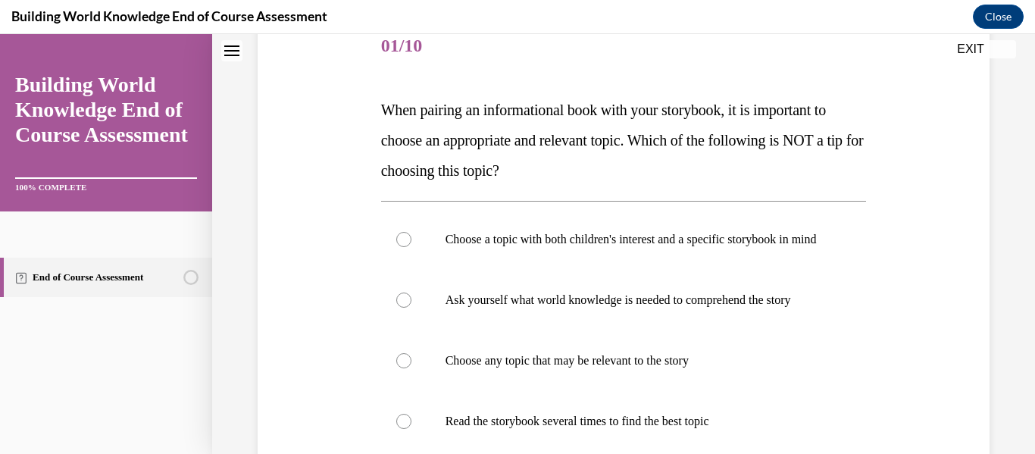
scroll to position [181, 0]
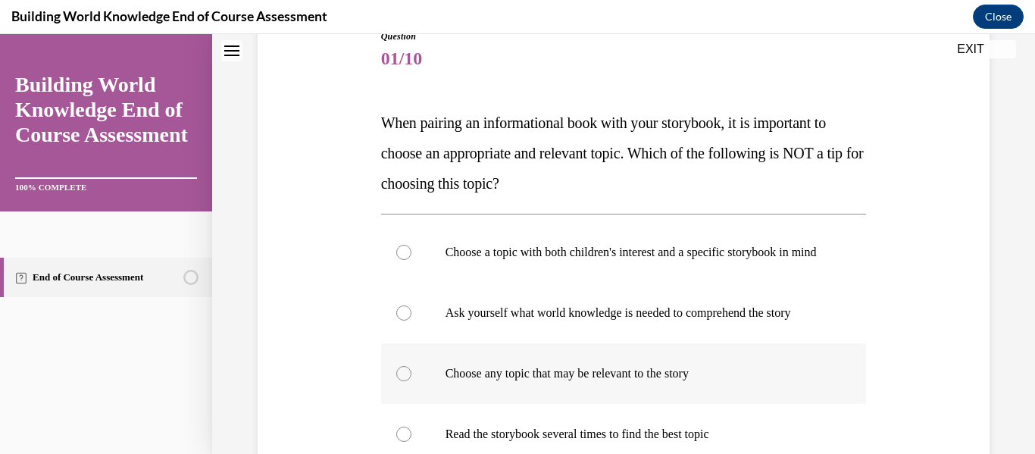
click at [401, 381] on div at bounding box center [403, 373] width 15 height 15
click at [401, 381] on input "Choose any topic that may be relevant to the story" at bounding box center [403, 373] width 15 height 15
radio input "true"
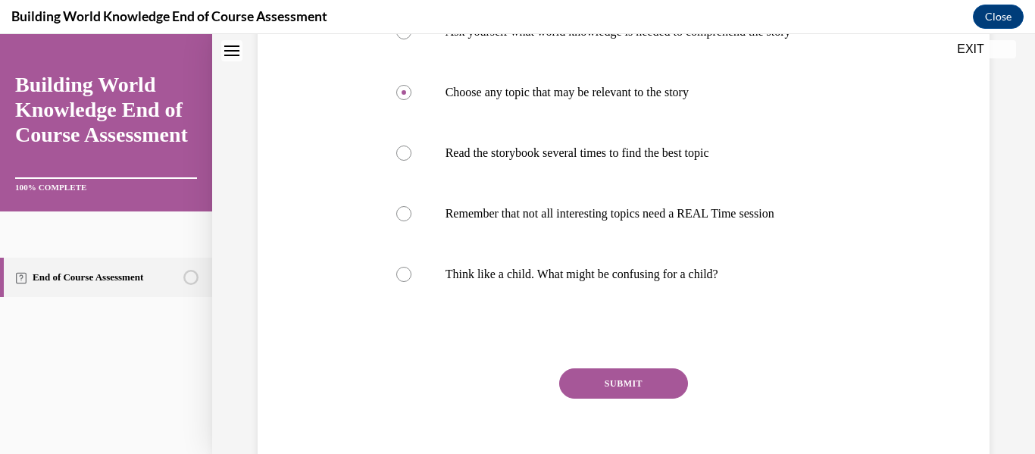
scroll to position [474, 0]
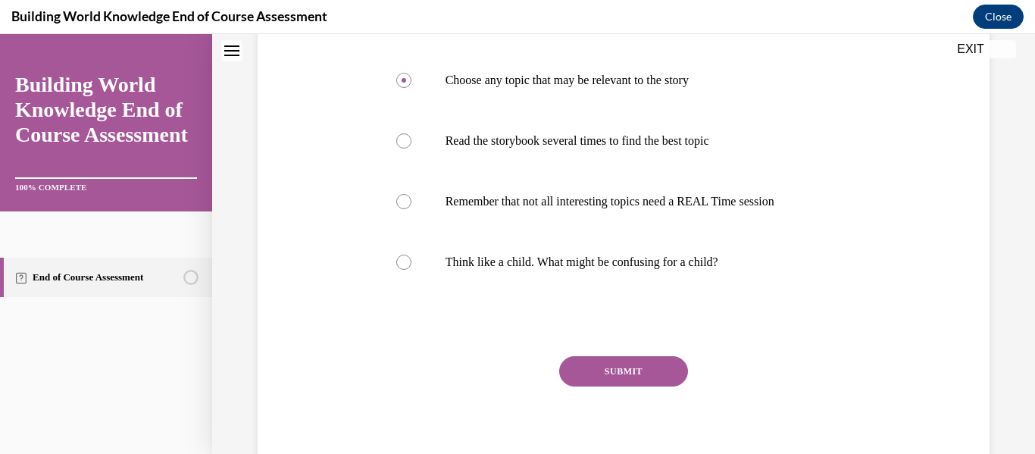
click at [663, 383] on button "SUBMIT" at bounding box center [623, 371] width 129 height 30
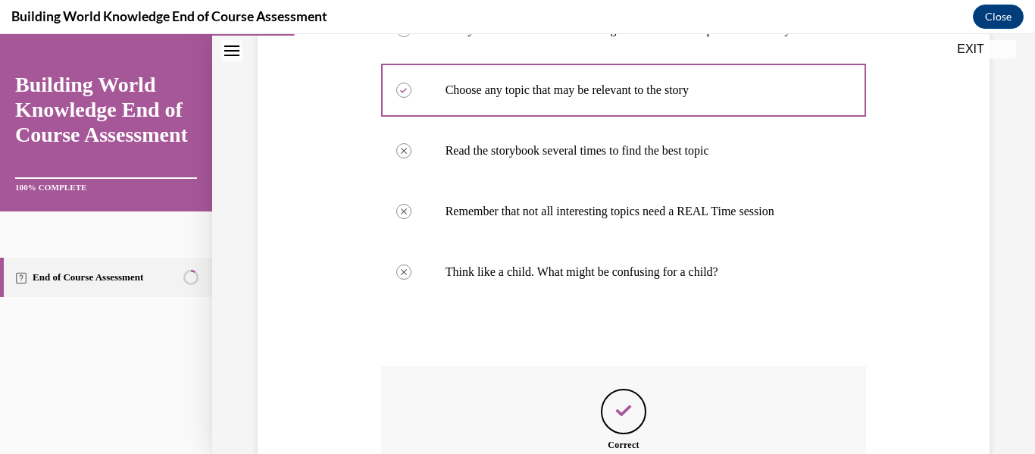
scroll to position [484, 0]
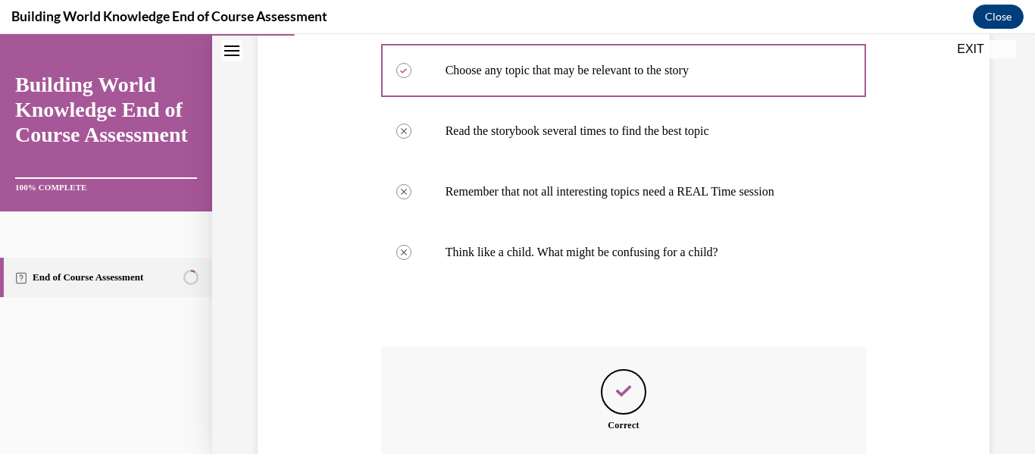
click at [978, 345] on div "Question 01/10 When pairing an informational book with your storybook, it is im…" at bounding box center [623, 137] width 739 height 912
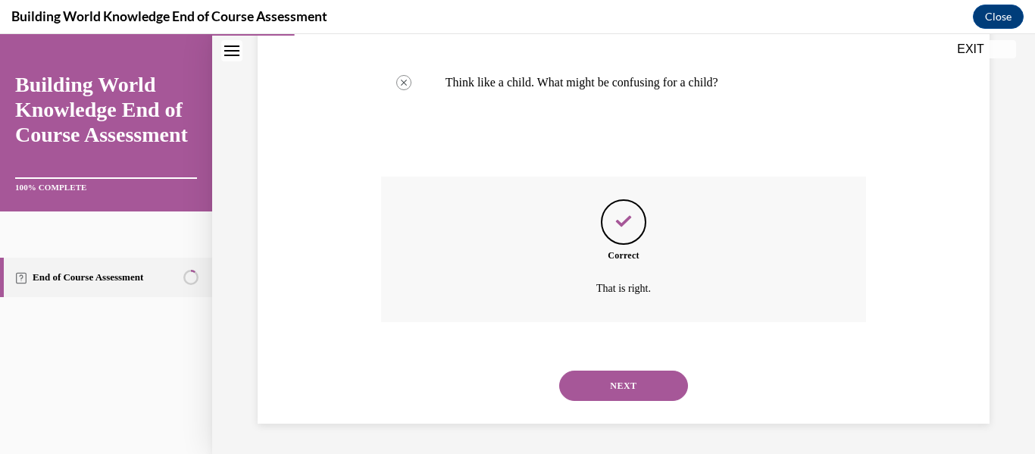
scroll to position [669, 0]
click at [654, 374] on button "NEXT" at bounding box center [623, 385] width 129 height 30
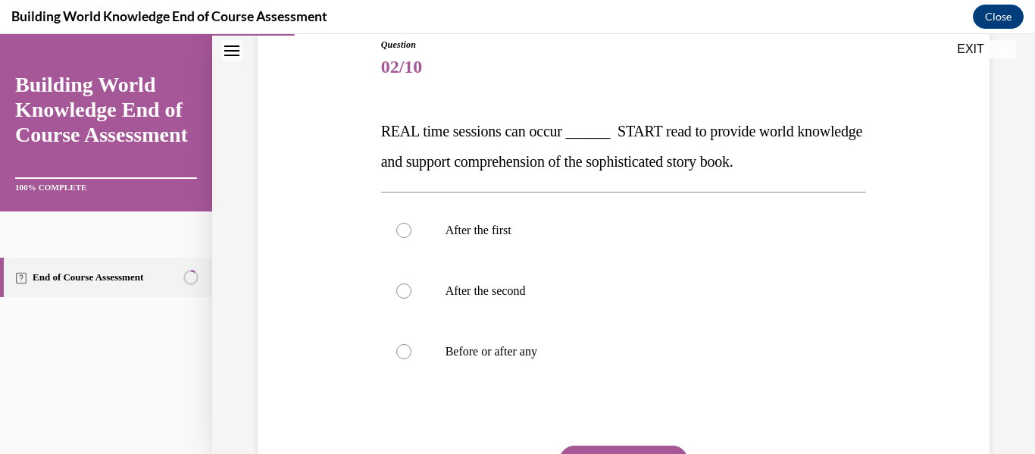
scroll to position [174, 0]
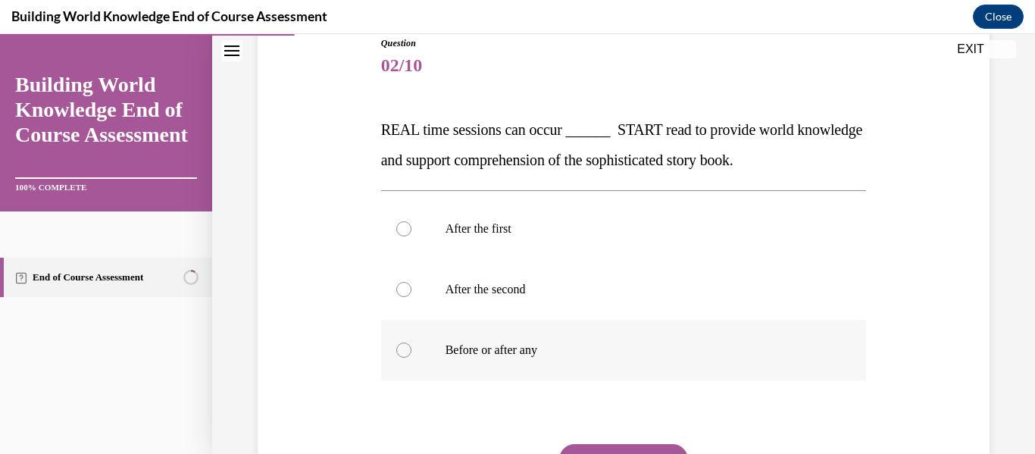
click at [404, 351] on div at bounding box center [403, 349] width 15 height 15
click at [404, 351] on input "Before or after any" at bounding box center [403, 349] width 15 height 15
radio input "true"
click at [607, 448] on button "SUBMIT" at bounding box center [623, 459] width 129 height 30
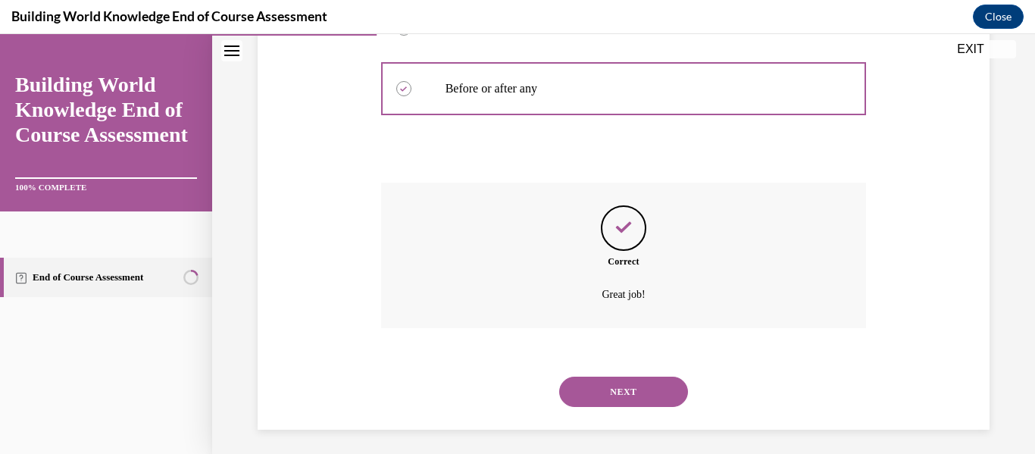
scroll to position [442, 0]
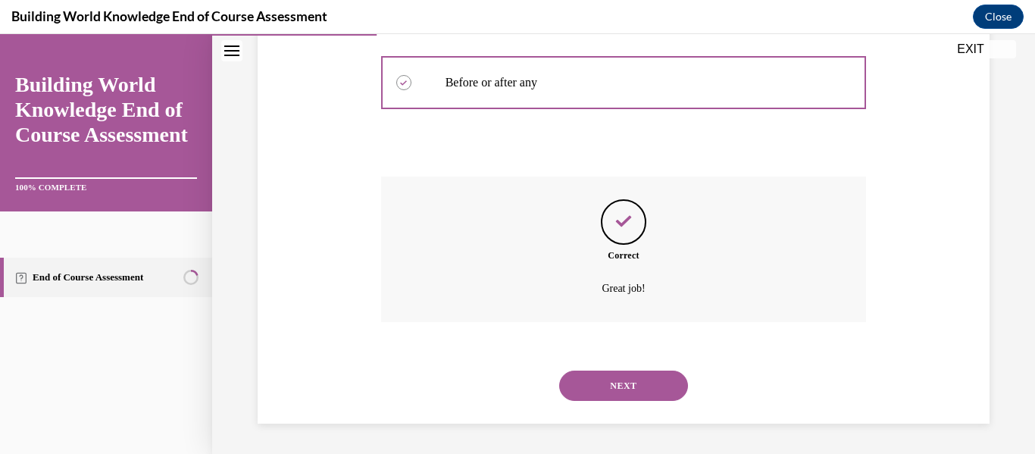
click at [610, 385] on button "NEXT" at bounding box center [623, 385] width 129 height 30
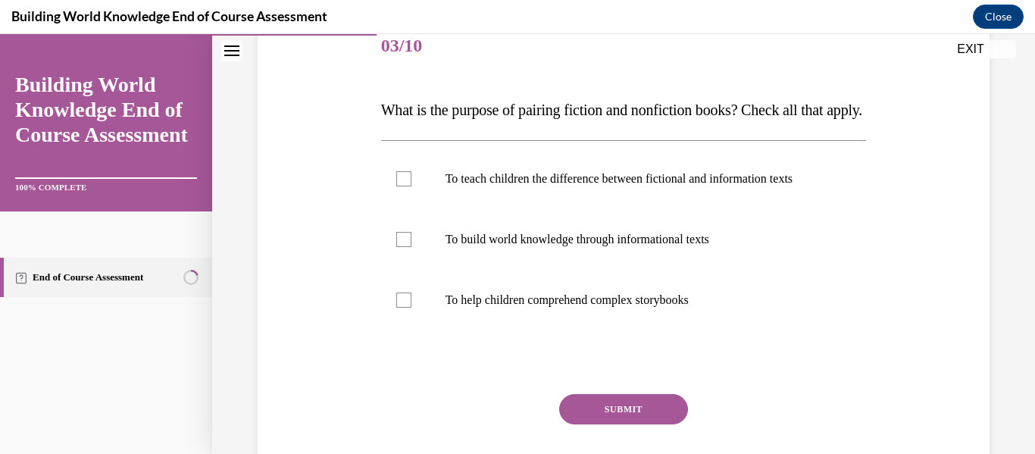
scroll to position [195, 0]
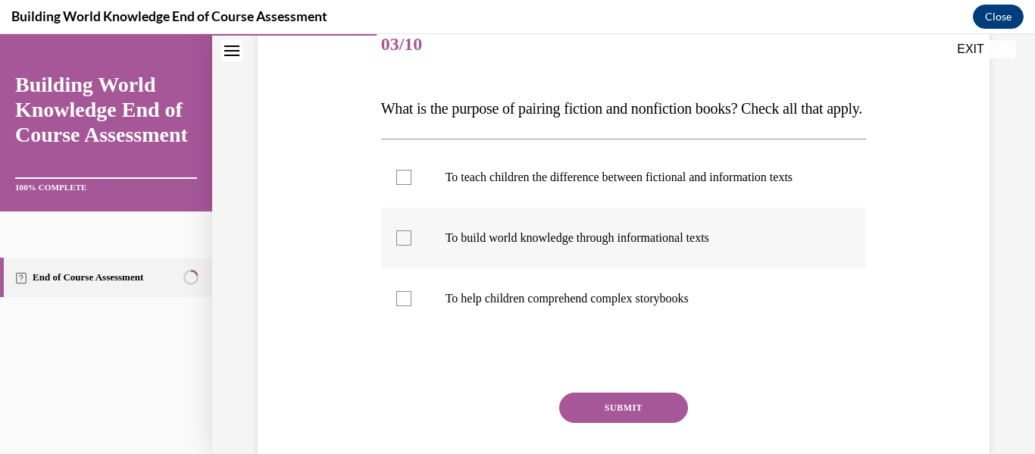
click at [404, 245] on div at bounding box center [403, 237] width 15 height 15
click at [404, 245] on input "To build world knowledge through informational texts" at bounding box center [403, 237] width 15 height 15
checkbox input "true"
click at [404, 306] on div at bounding box center [403, 298] width 15 height 15
click at [404, 306] on input "To help children comprehend complex storybooks" at bounding box center [403, 298] width 15 height 15
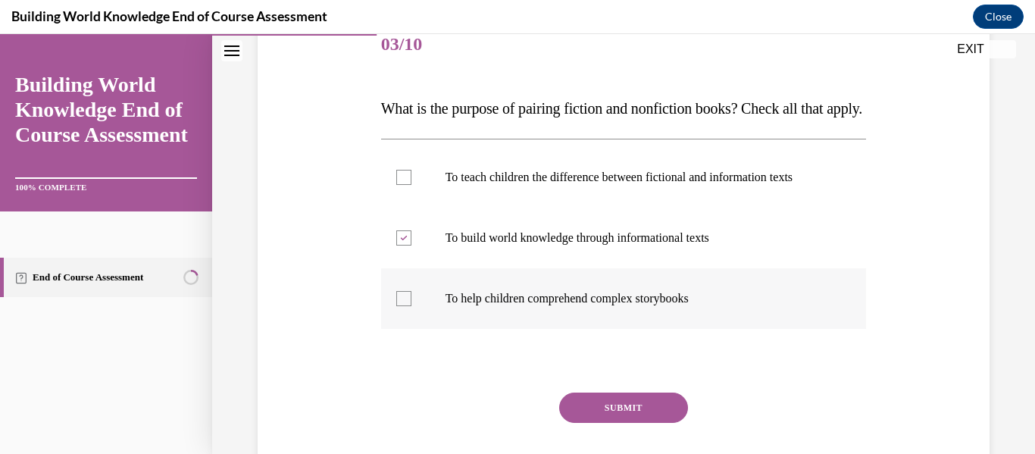
checkbox input "true"
click at [621, 423] on button "SUBMIT" at bounding box center [623, 407] width 129 height 30
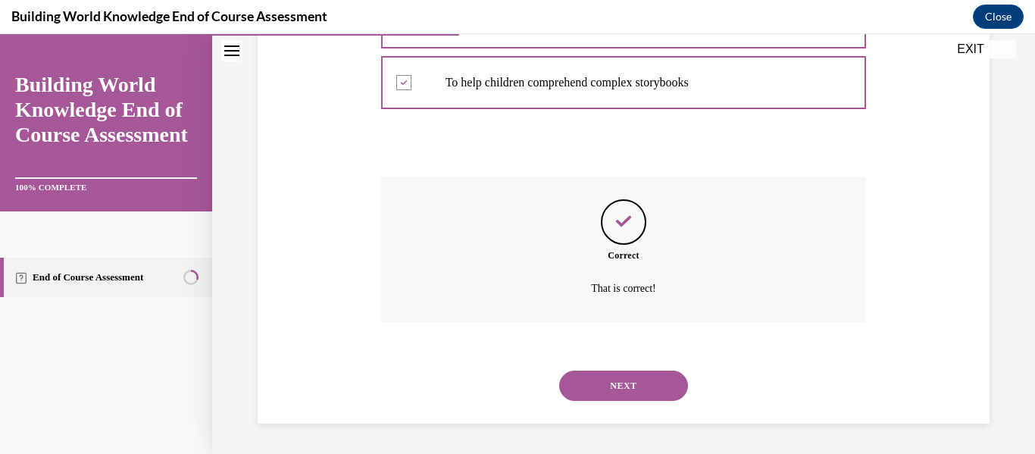
scroll to position [442, 0]
click at [628, 383] on button "NEXT" at bounding box center [623, 385] width 129 height 30
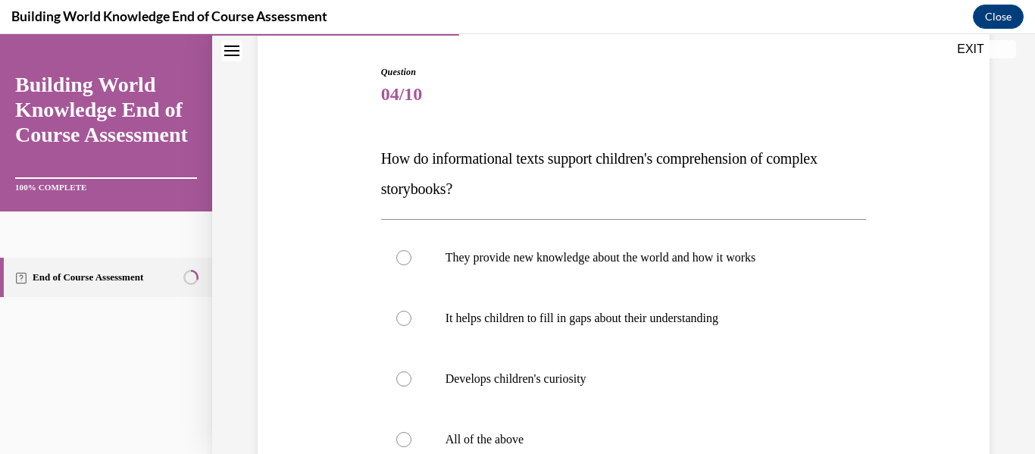
scroll to position [154, 0]
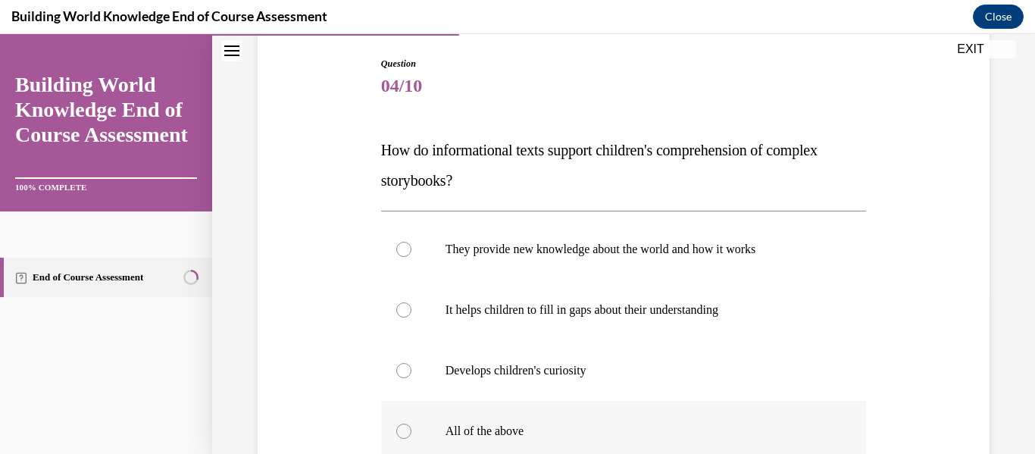
click at [404, 434] on div at bounding box center [403, 430] width 15 height 15
click at [404, 434] on input "All of the above" at bounding box center [403, 430] width 15 height 15
radio input "true"
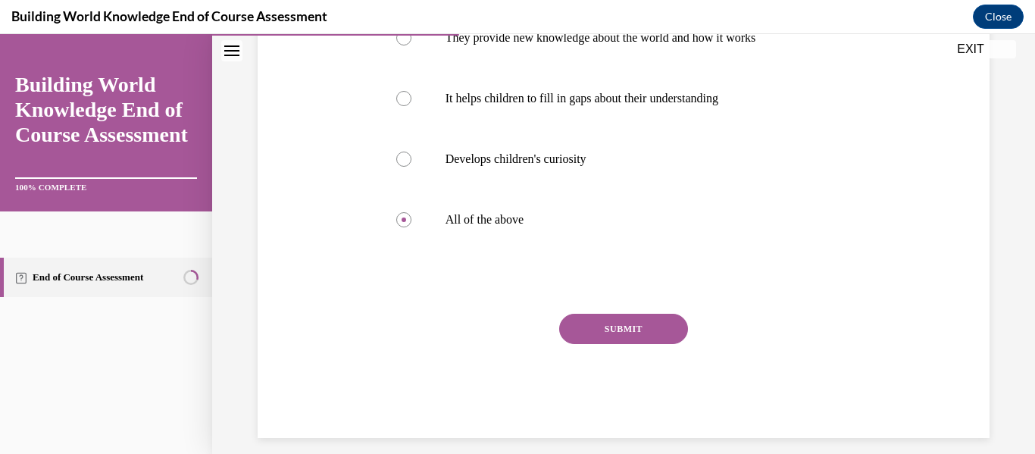
scroll to position [367, 0]
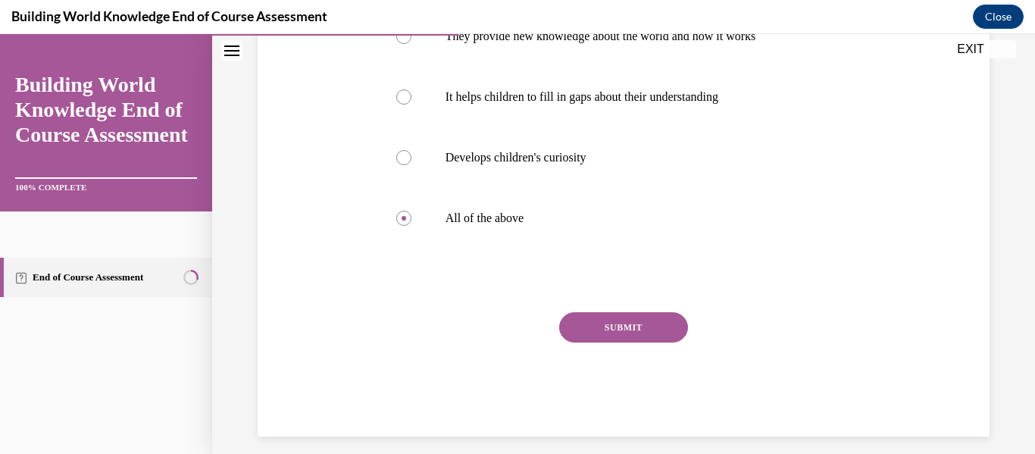
click at [614, 326] on button "SUBMIT" at bounding box center [623, 327] width 129 height 30
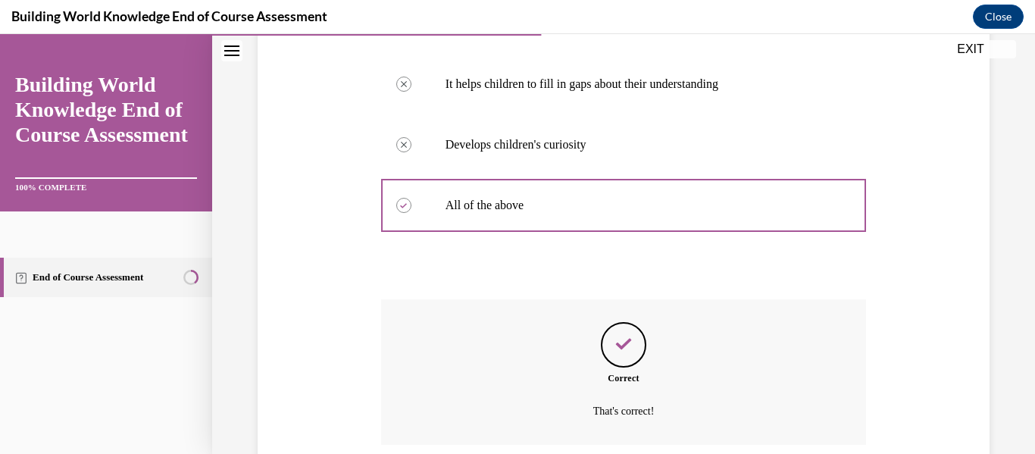
scroll to position [502, 0]
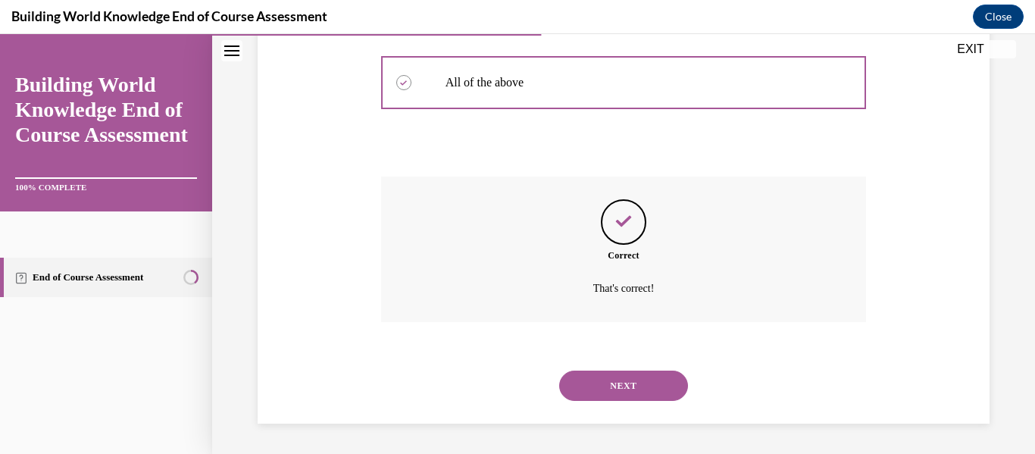
click at [632, 384] on button "NEXT" at bounding box center [623, 385] width 129 height 30
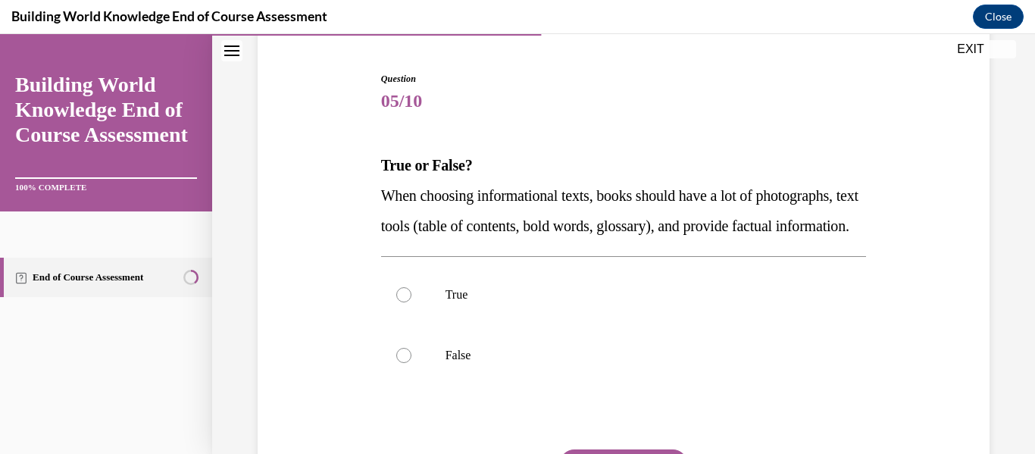
scroll to position [140, 0]
click at [410, 323] on label "True" at bounding box center [624, 293] width 486 height 61
click at [410, 301] on input "True" at bounding box center [403, 293] width 15 height 15
radio input "true"
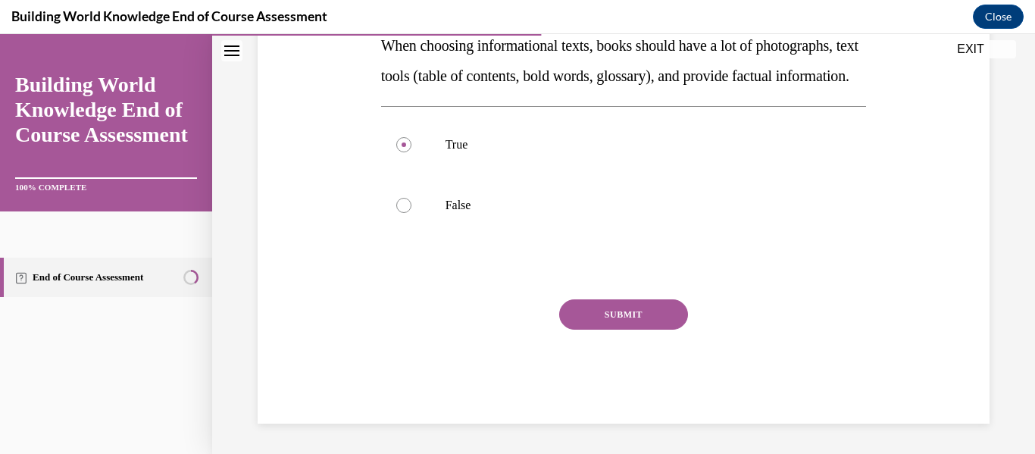
scroll to position [319, 0]
click at [664, 315] on button "SUBMIT" at bounding box center [623, 314] width 129 height 30
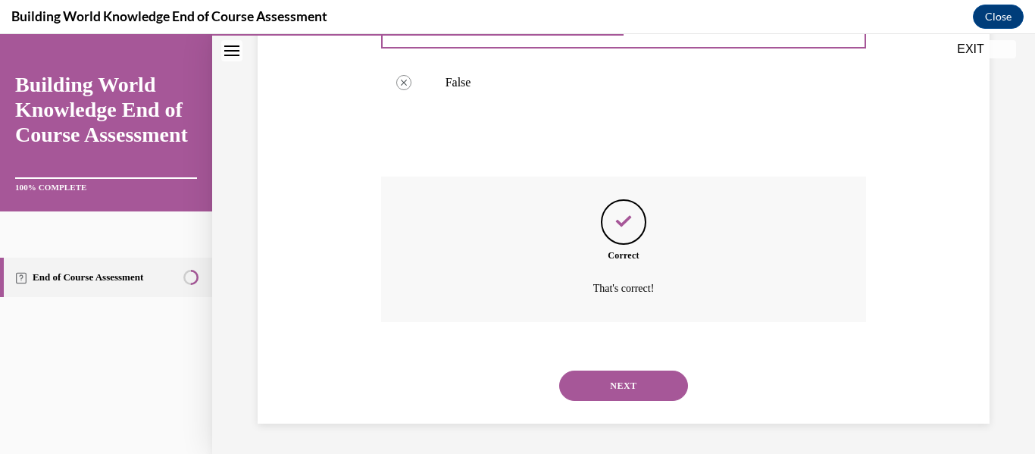
scroll to position [442, 0]
click at [639, 382] on button "NEXT" at bounding box center [623, 385] width 129 height 30
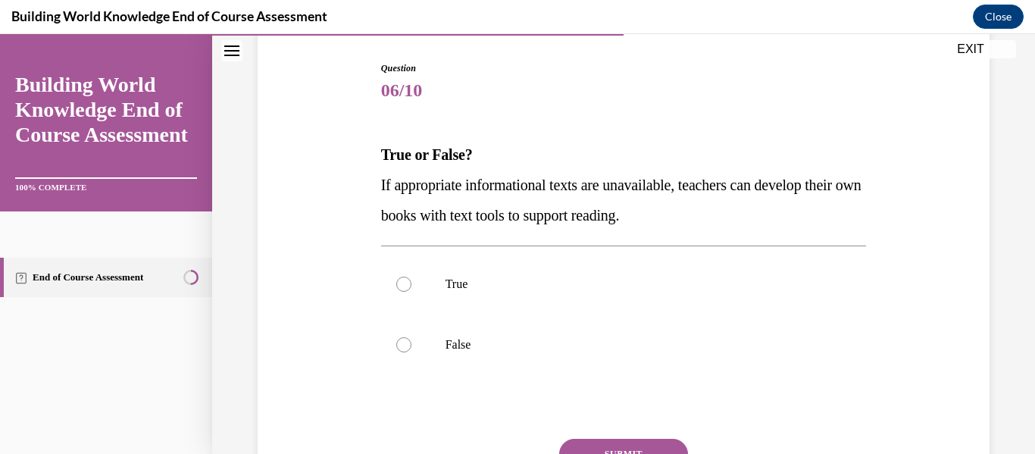
scroll to position [151, 0]
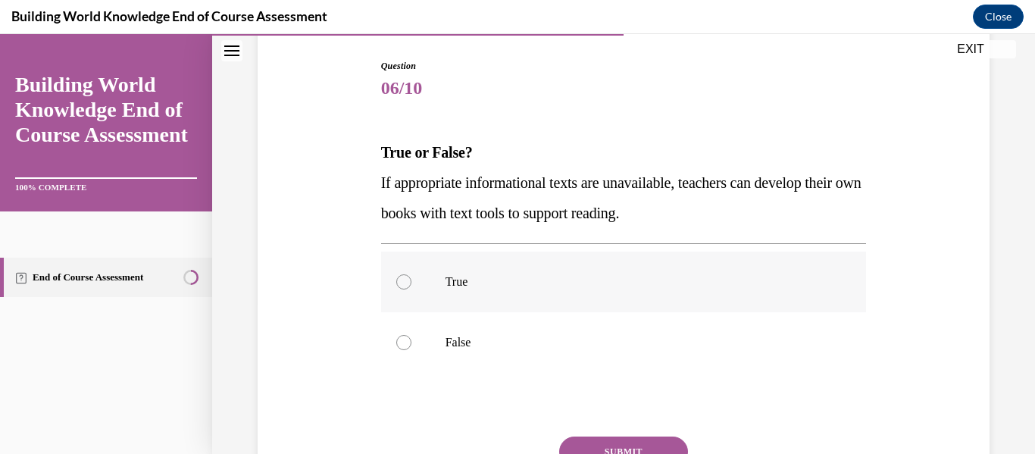
click at [401, 289] on label "True" at bounding box center [624, 281] width 486 height 61
click at [401, 289] on input "True" at bounding box center [403, 281] width 15 height 15
radio input "true"
click at [670, 442] on button "SUBMIT" at bounding box center [623, 451] width 129 height 30
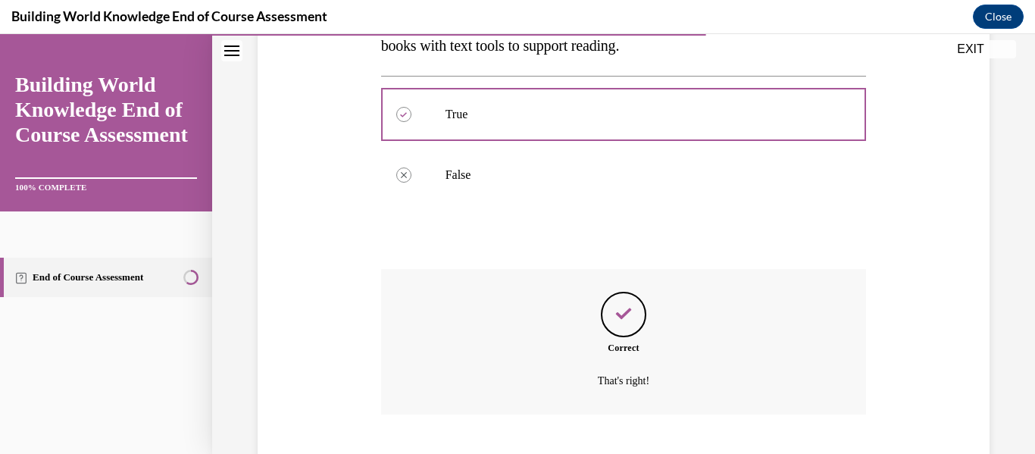
scroll to position [411, 0]
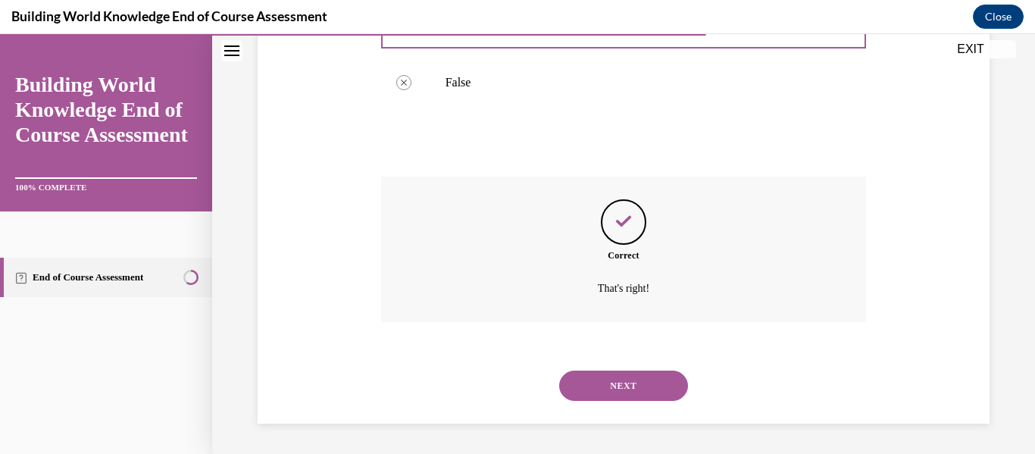
click at [643, 377] on button "NEXT" at bounding box center [623, 385] width 129 height 30
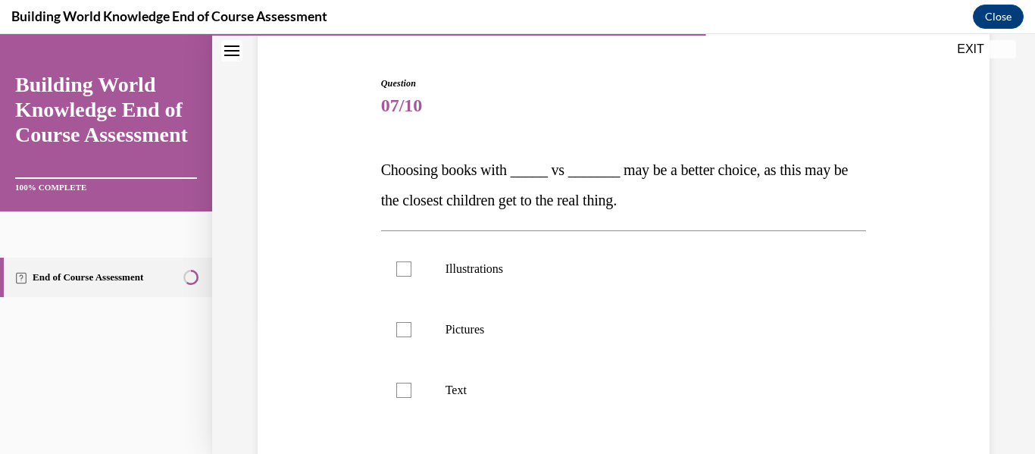
scroll to position [155, 0]
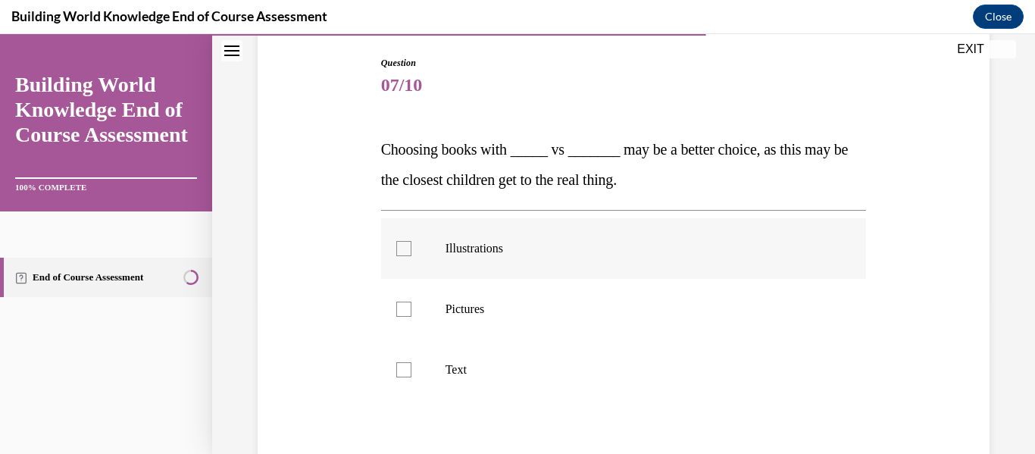
click at [407, 254] on div at bounding box center [403, 248] width 15 height 15
click at [407, 254] on input "Illustrations" at bounding box center [403, 248] width 15 height 15
checkbox input "true"
click at [405, 309] on div at bounding box center [403, 308] width 15 height 15
click at [405, 309] on input "Pictures" at bounding box center [403, 308] width 15 height 15
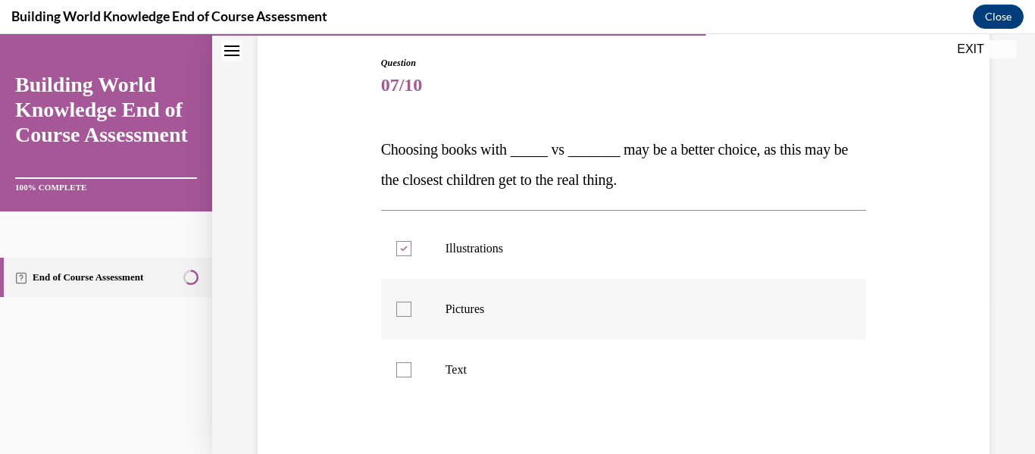
checkbox input "true"
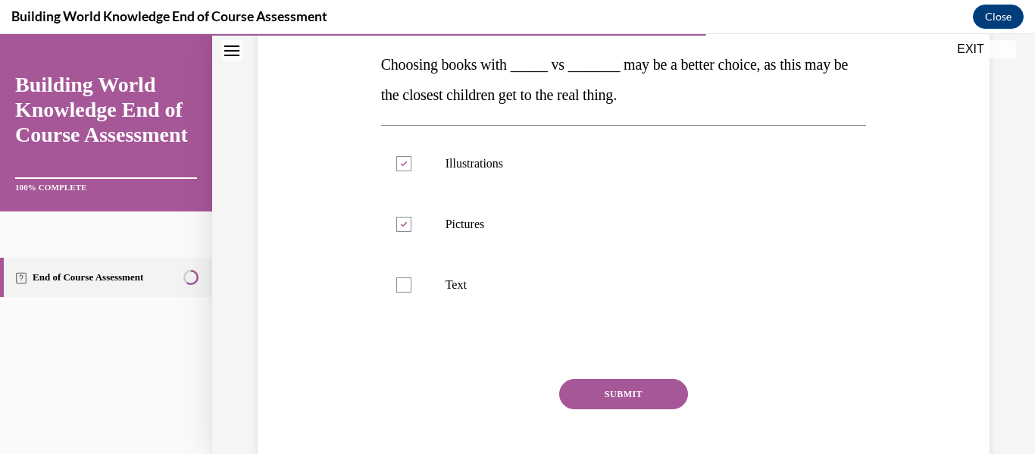
scroll to position [247, 0]
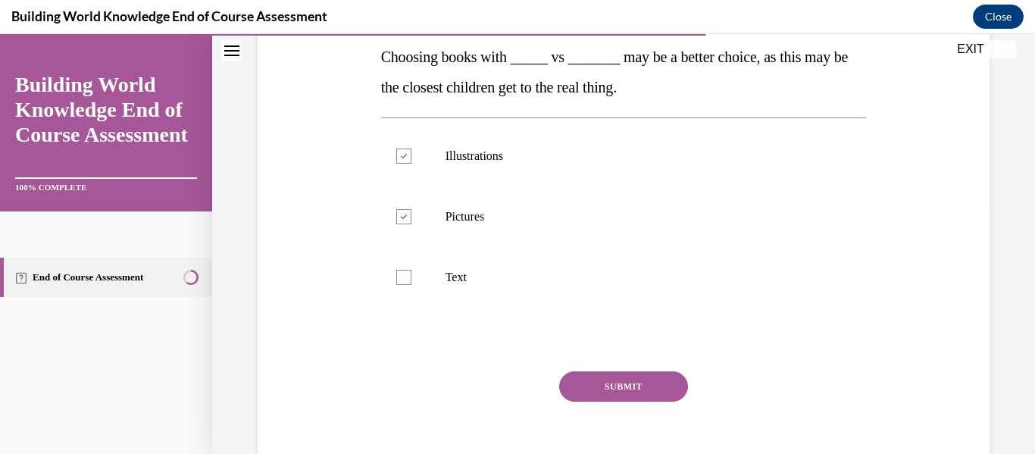
click at [657, 383] on button "SUBMIT" at bounding box center [623, 386] width 129 height 30
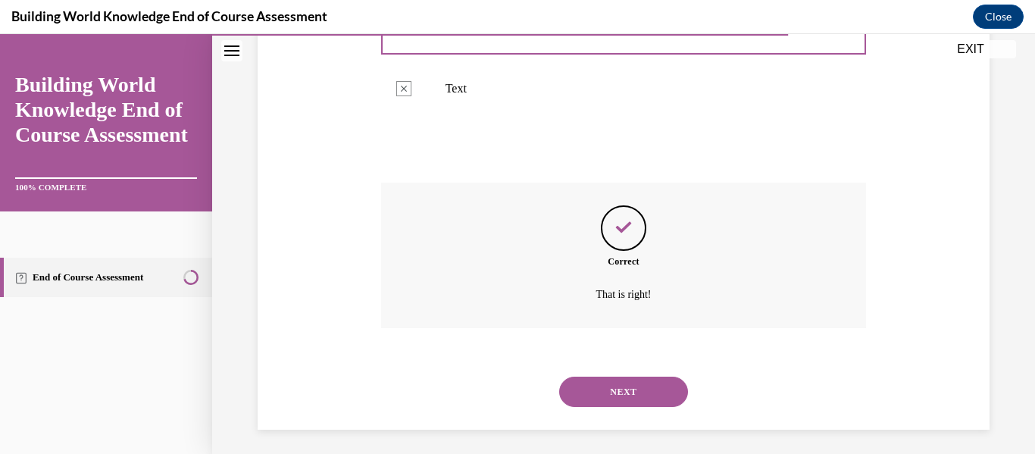
scroll to position [442, 0]
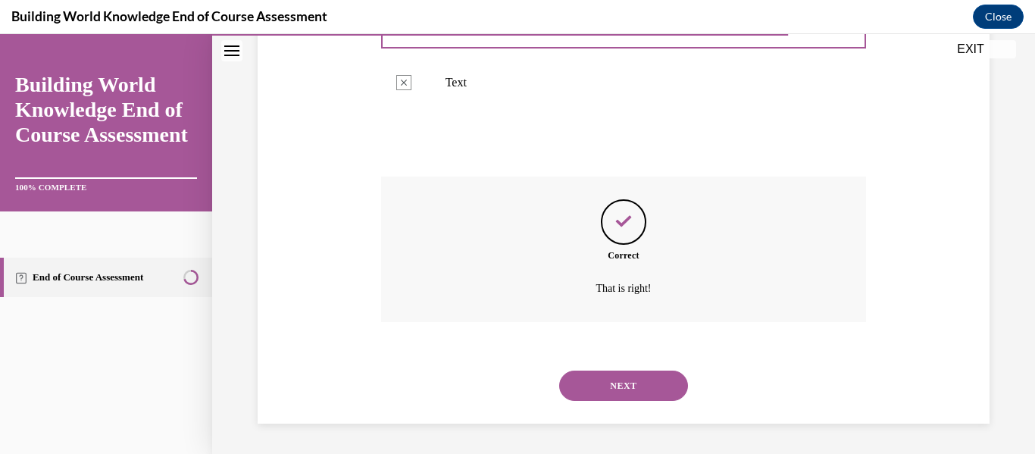
click at [620, 386] on button "NEXT" at bounding box center [623, 385] width 129 height 30
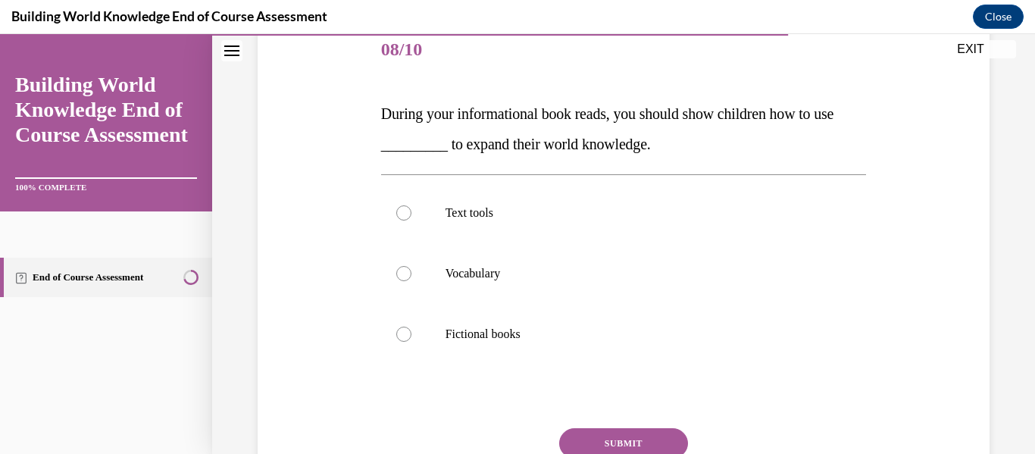
scroll to position [192, 0]
click at [411, 213] on div at bounding box center [403, 211] width 15 height 15
click at [411, 213] on input "Text tools" at bounding box center [403, 211] width 15 height 15
radio input "true"
click at [617, 435] on button "SUBMIT" at bounding box center [623, 441] width 129 height 30
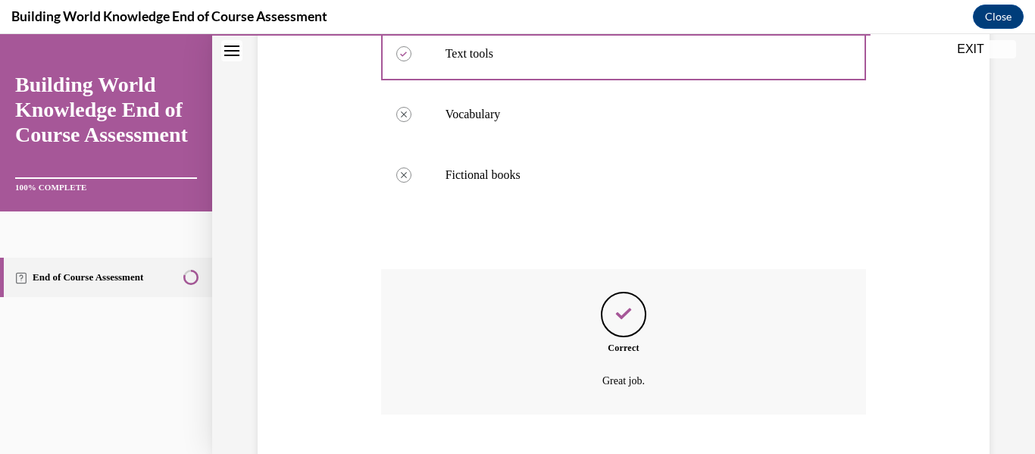
scroll to position [442, 0]
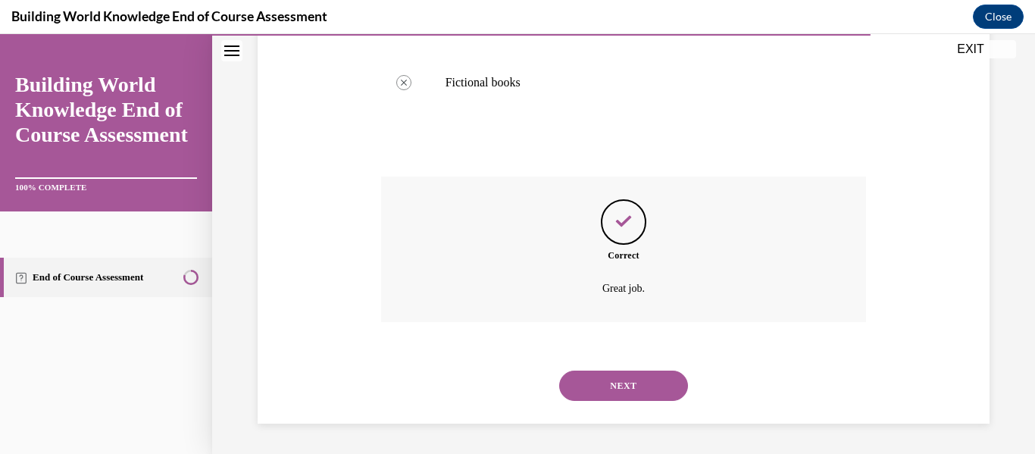
click at [642, 385] on button "NEXT" at bounding box center [623, 385] width 129 height 30
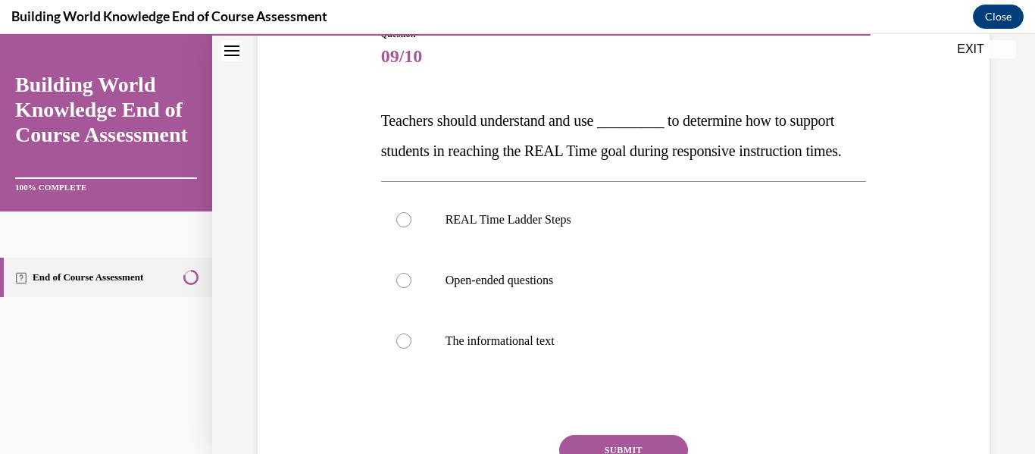
scroll to position [190, 0]
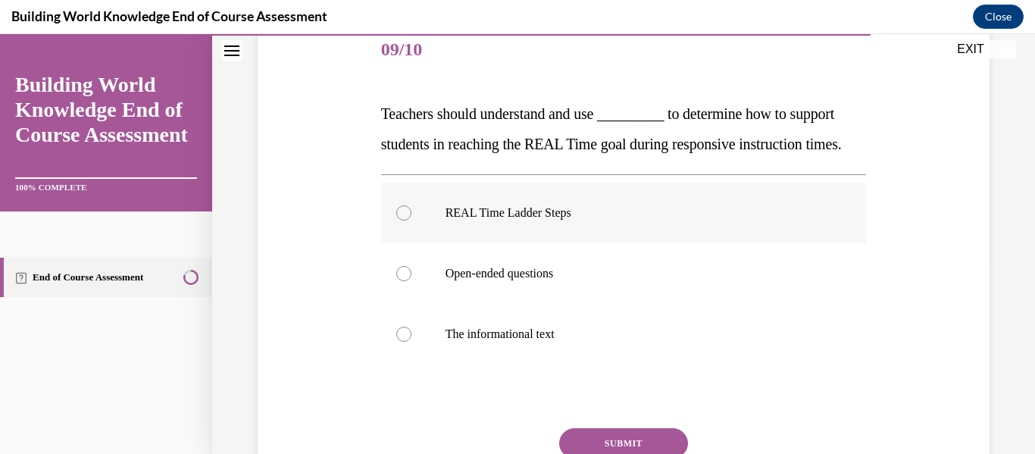
click at [406, 220] on div at bounding box center [403, 212] width 15 height 15
click at [406, 220] on input "REAL Time Ladder Steps" at bounding box center [403, 212] width 15 height 15
radio input "true"
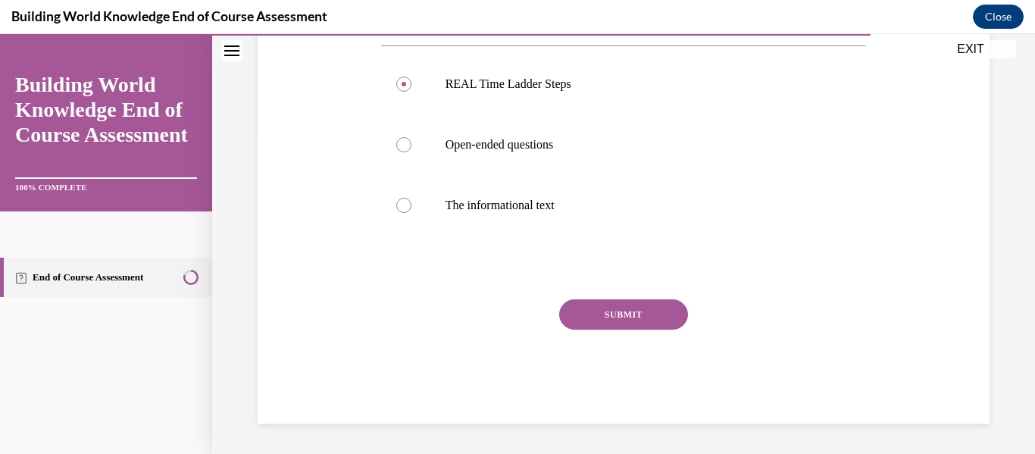
scroll to position [349, 0]
click at [640, 312] on button "SUBMIT" at bounding box center [623, 314] width 129 height 30
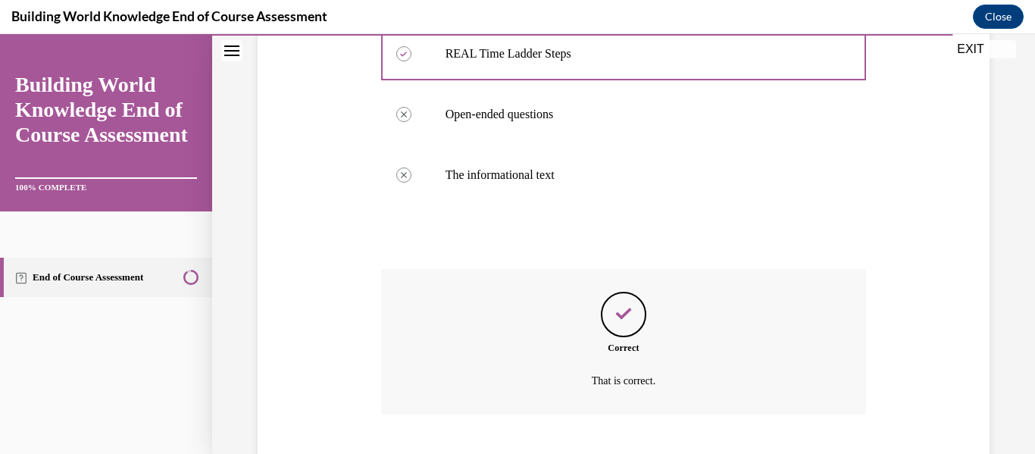
scroll to position [472, 0]
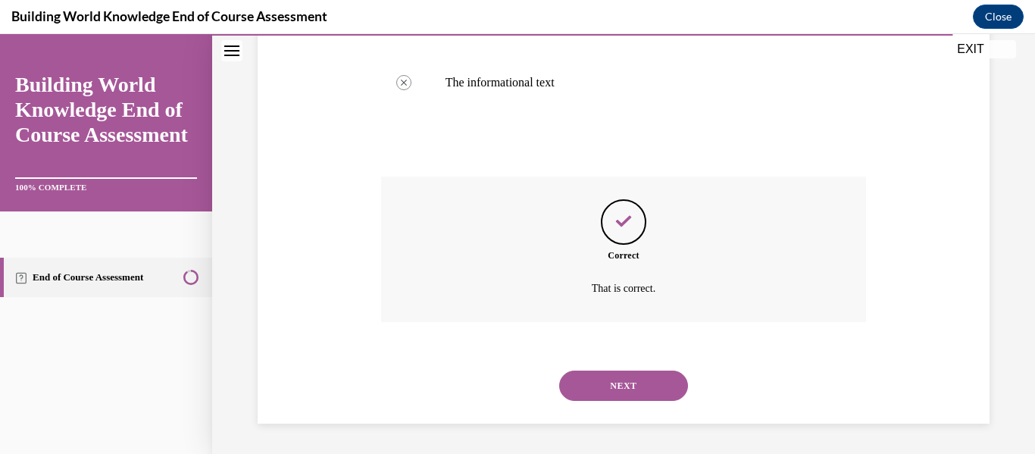
click at [641, 385] on button "NEXT" at bounding box center [623, 385] width 129 height 30
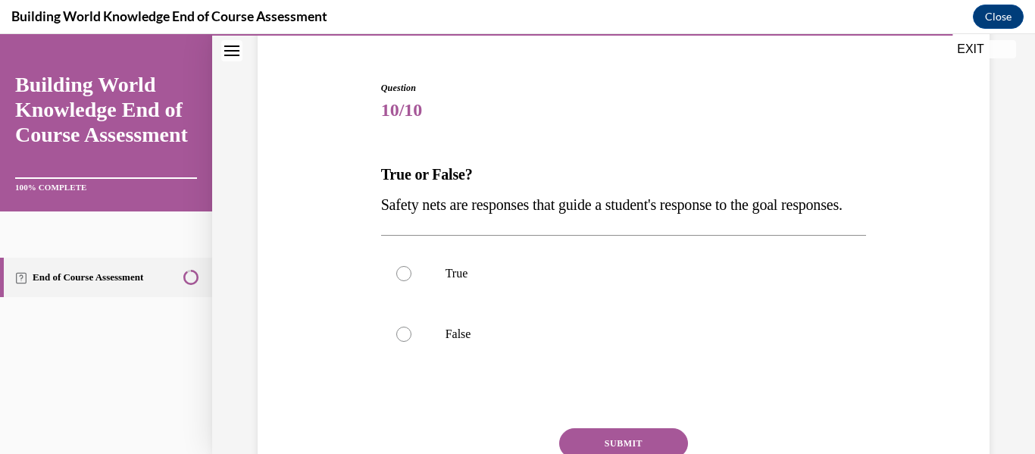
scroll to position [133, 0]
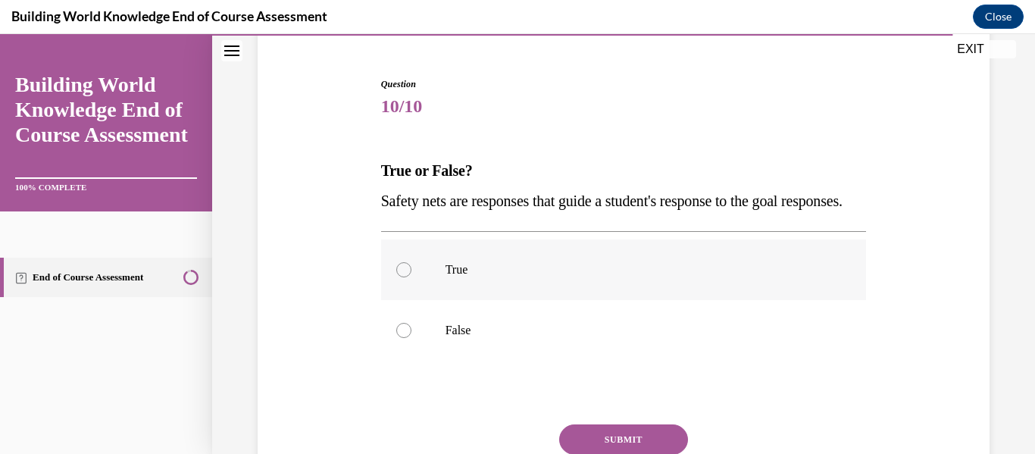
click at [408, 277] on div at bounding box center [403, 269] width 15 height 15
click at [408, 277] on input "True" at bounding box center [403, 269] width 15 height 15
radio input "true"
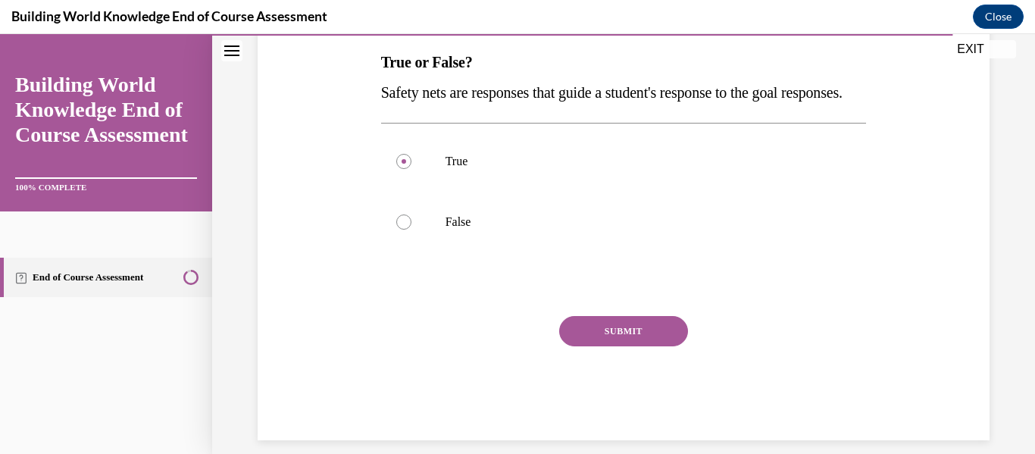
scroll to position [243, 0]
click at [632, 345] on button "SUBMIT" at bounding box center [623, 329] width 129 height 30
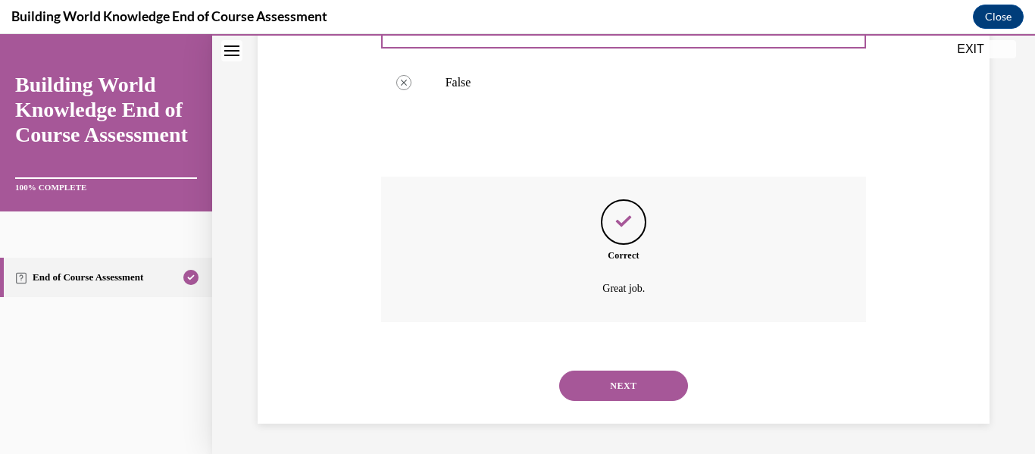
scroll to position [411, 0]
click at [632, 383] on button "NEXT" at bounding box center [623, 385] width 129 height 30
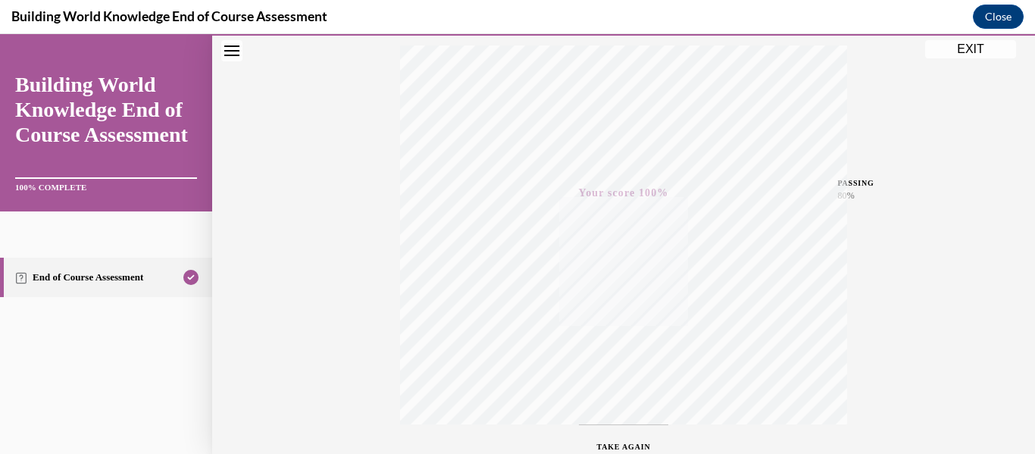
scroll to position [251, 0]
click at [980, 46] on button "EXIT" at bounding box center [970, 49] width 91 height 18
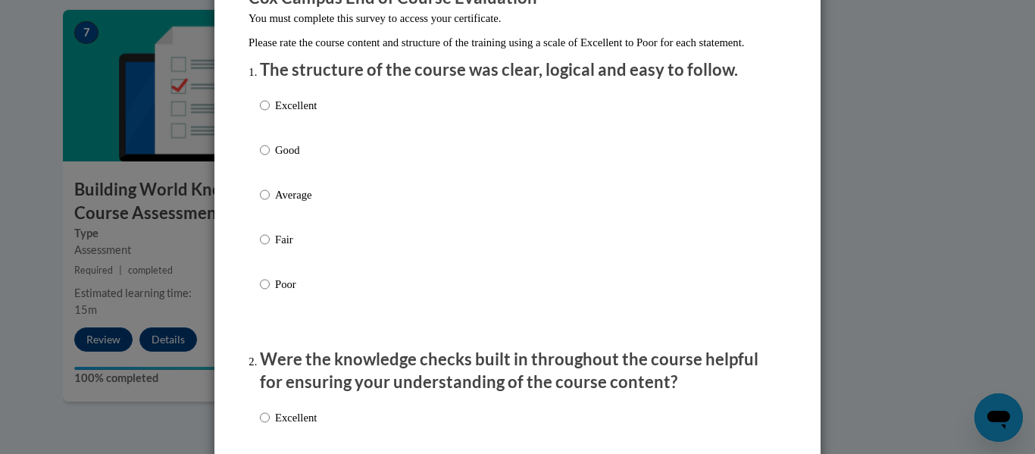
scroll to position [164, 0]
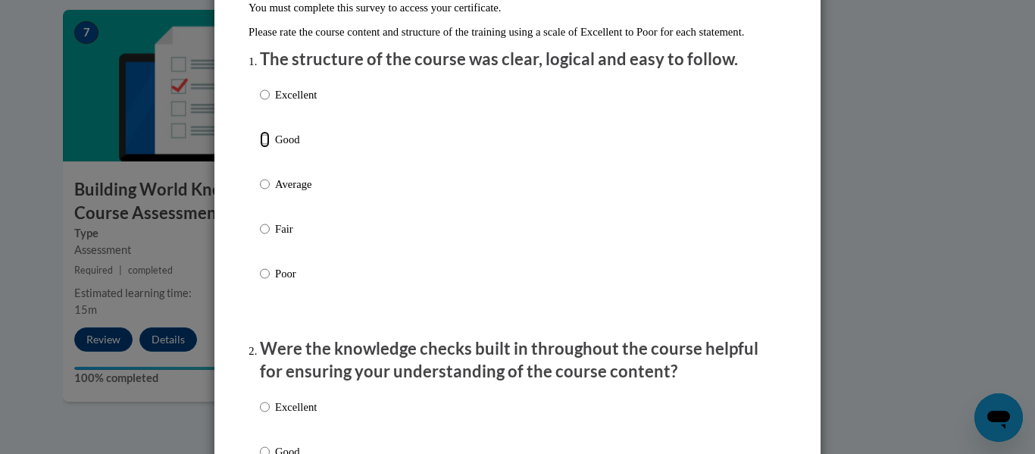
click at [267, 148] on input "Good" at bounding box center [265, 139] width 10 height 17
radio input "true"
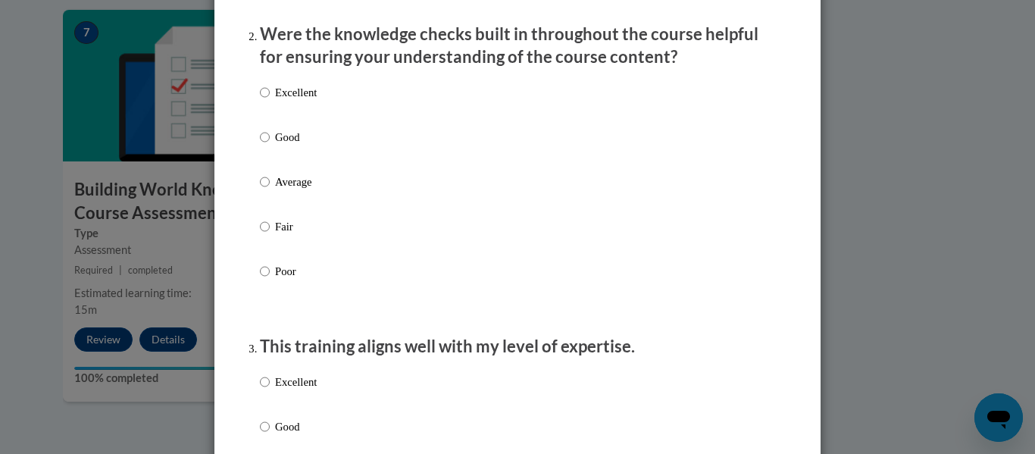
scroll to position [473, 0]
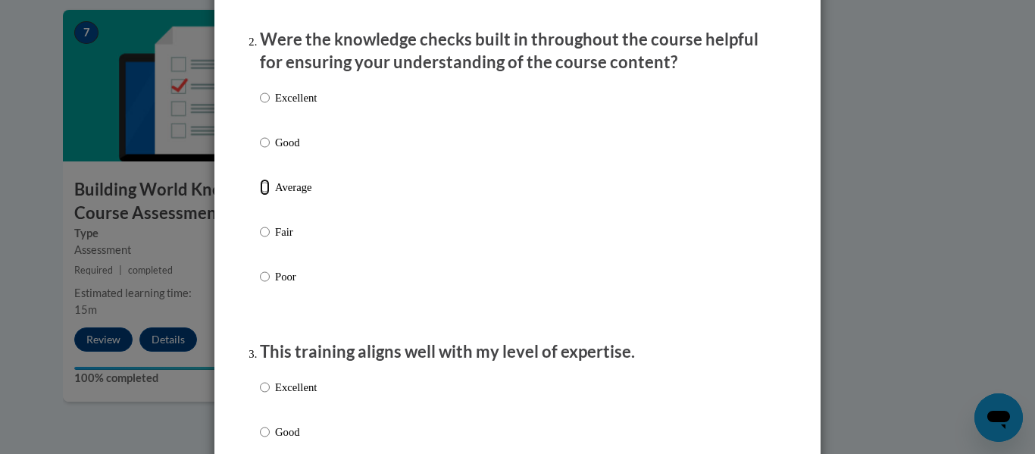
click at [261, 195] on input "Average" at bounding box center [265, 187] width 10 height 17
radio input "true"
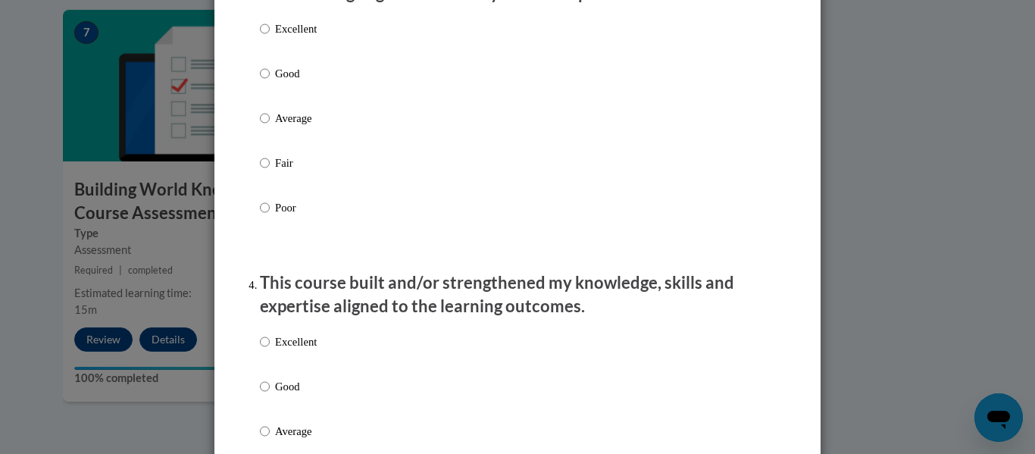
scroll to position [784, 0]
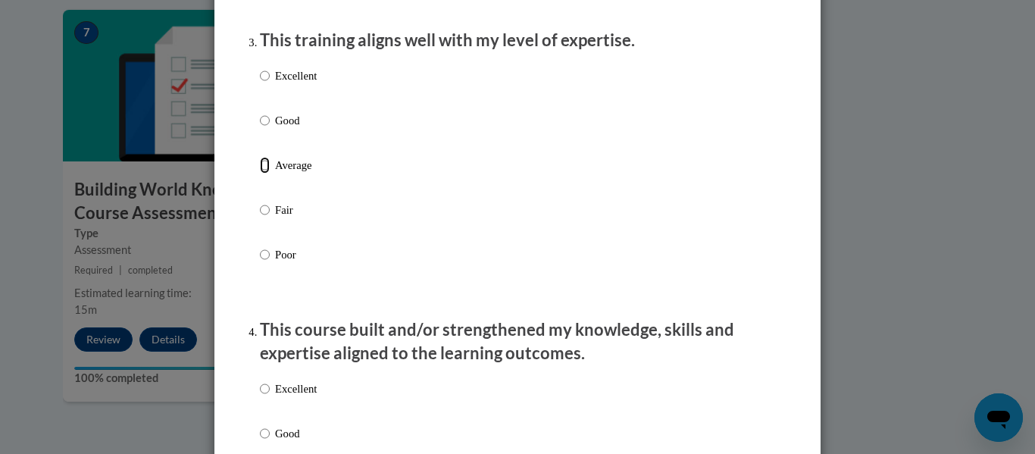
click at [266, 173] on input "Average" at bounding box center [265, 165] width 10 height 17
radio input "true"
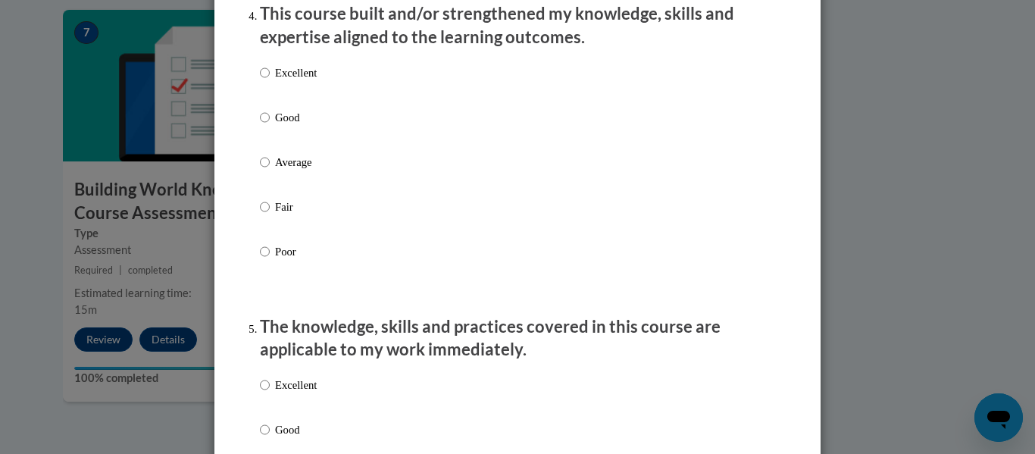
scroll to position [1095, 0]
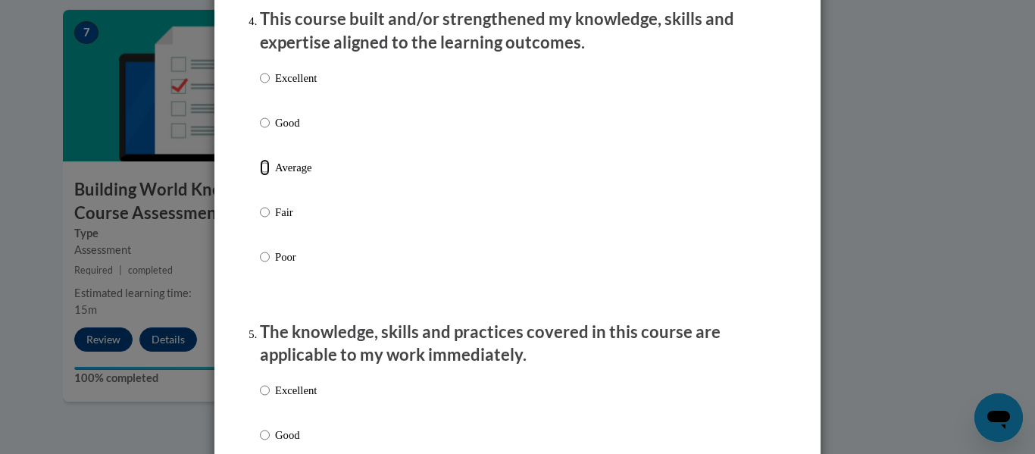
click at [263, 176] on input "Average" at bounding box center [265, 167] width 10 height 17
radio input "true"
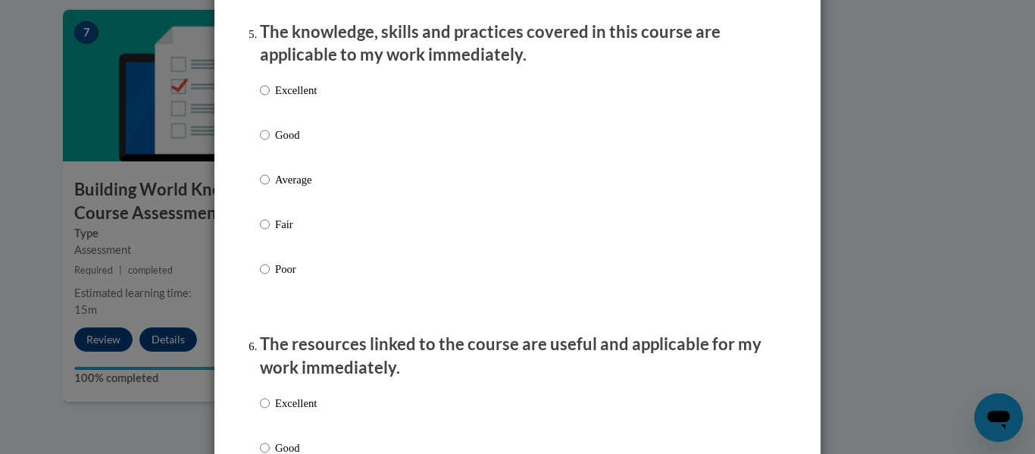
scroll to position [1404, 0]
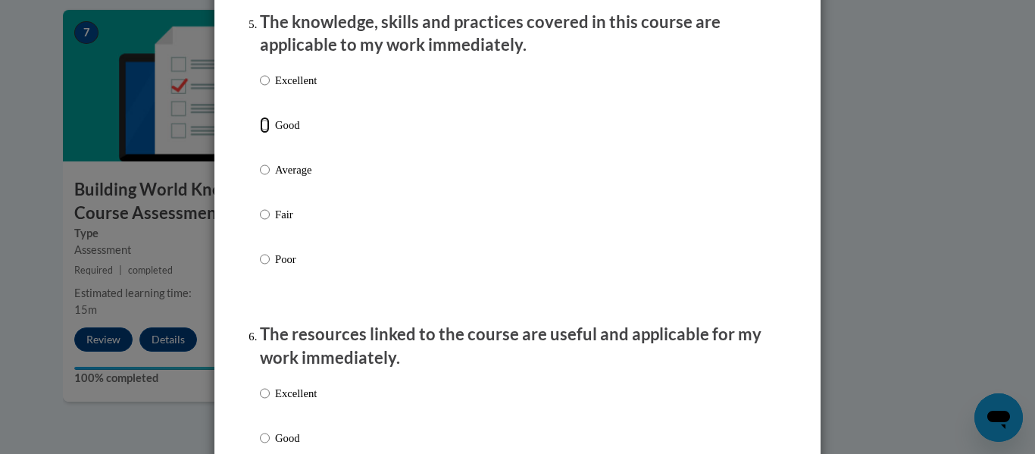
click at [264, 133] on input "Good" at bounding box center [265, 125] width 10 height 17
radio input "true"
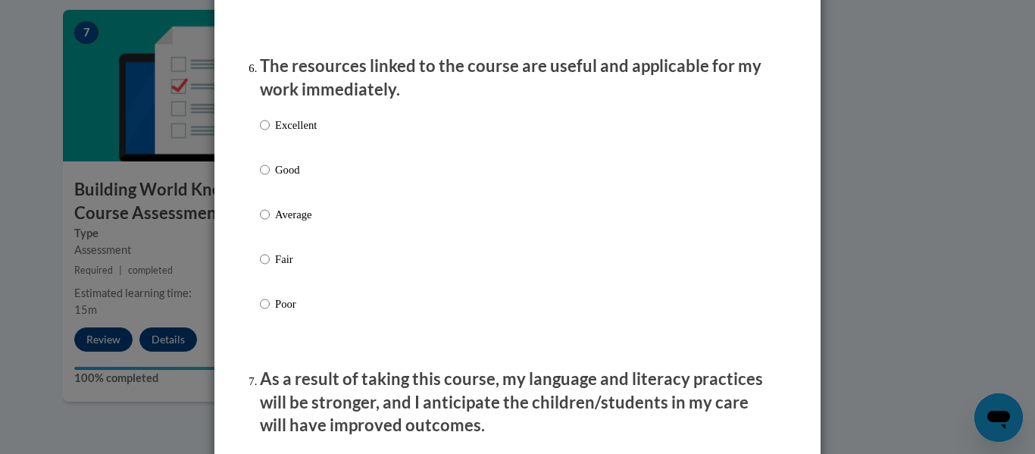
scroll to position [1652, 0]
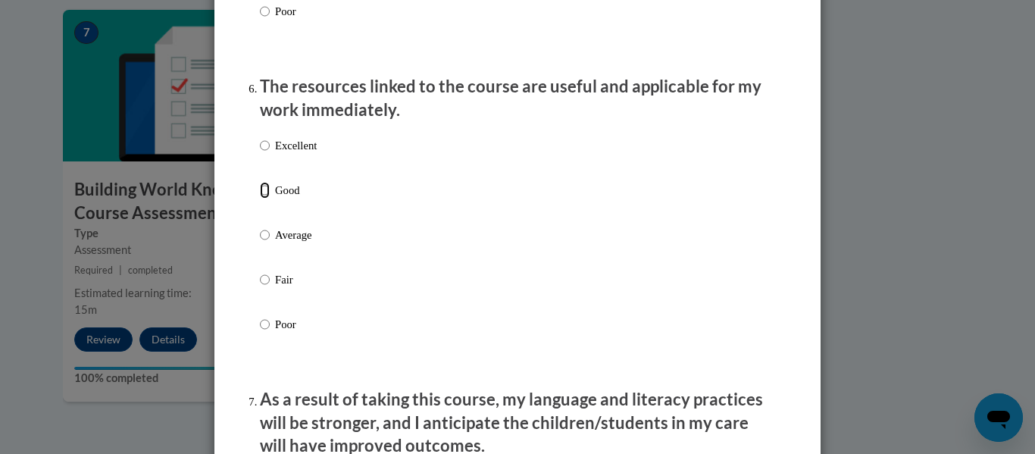
click at [264, 198] on input "Good" at bounding box center [265, 190] width 10 height 17
radio input "true"
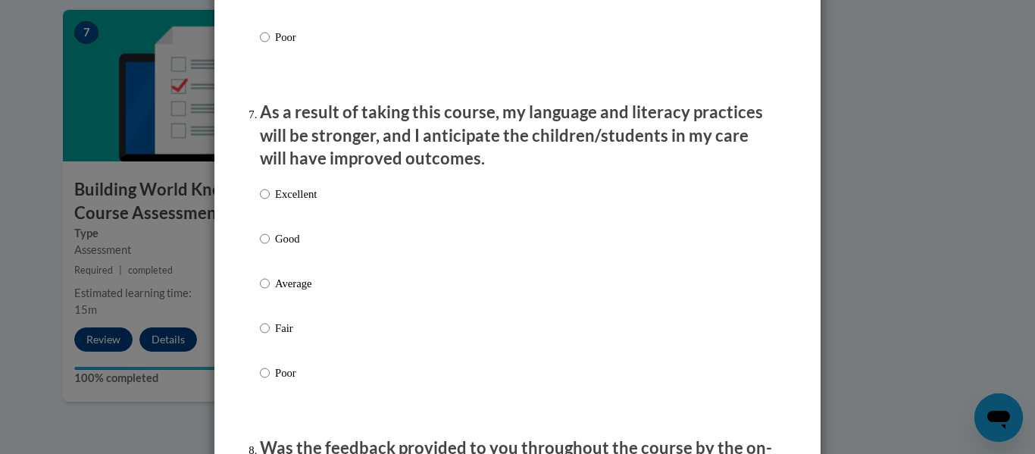
scroll to position [1944, 0]
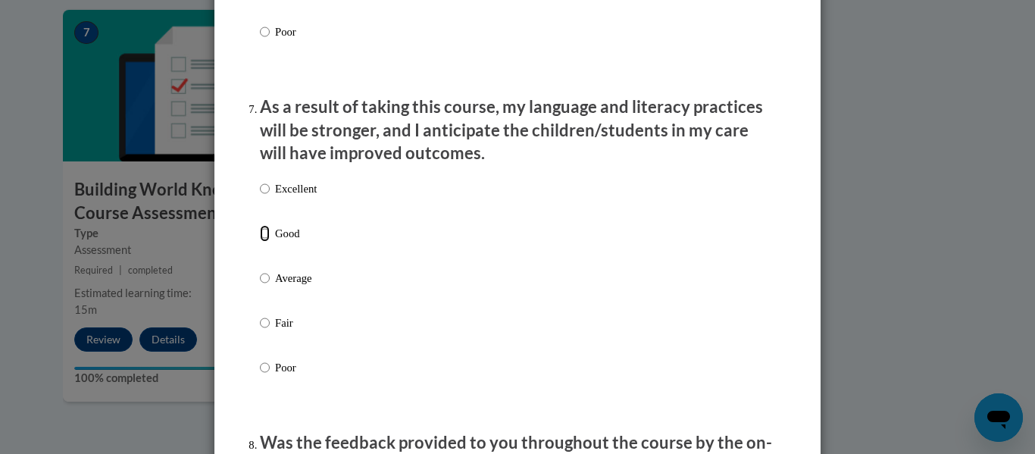
click at [267, 242] on input "Good" at bounding box center [265, 233] width 10 height 17
radio input "true"
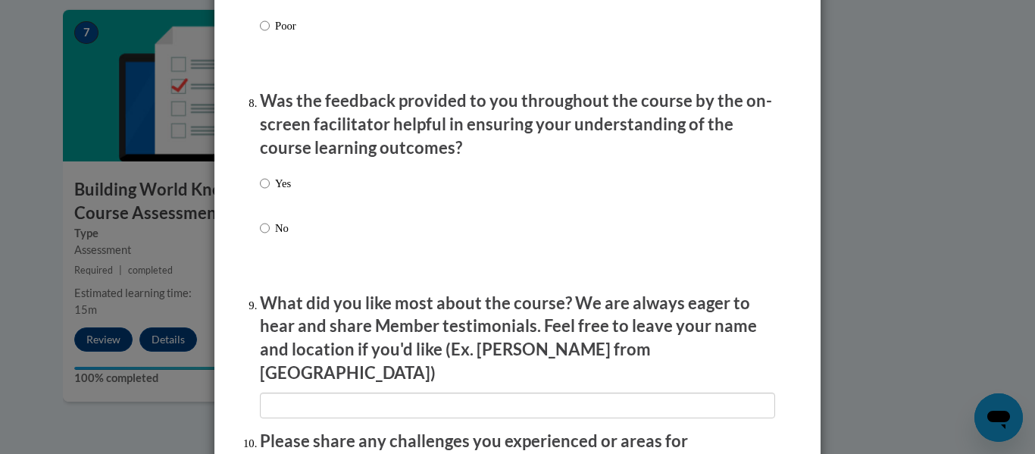
scroll to position [2291, 0]
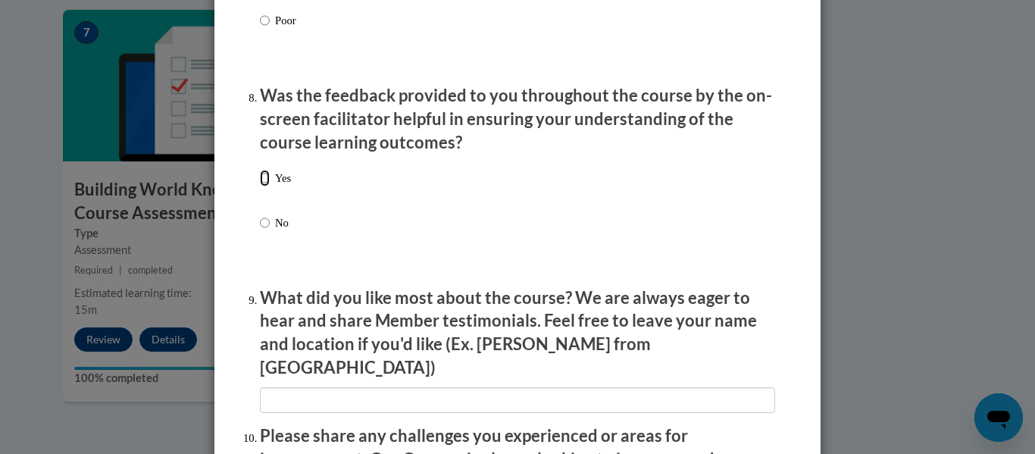
click at [263, 184] on input "Yes" at bounding box center [265, 178] width 10 height 17
radio input "true"
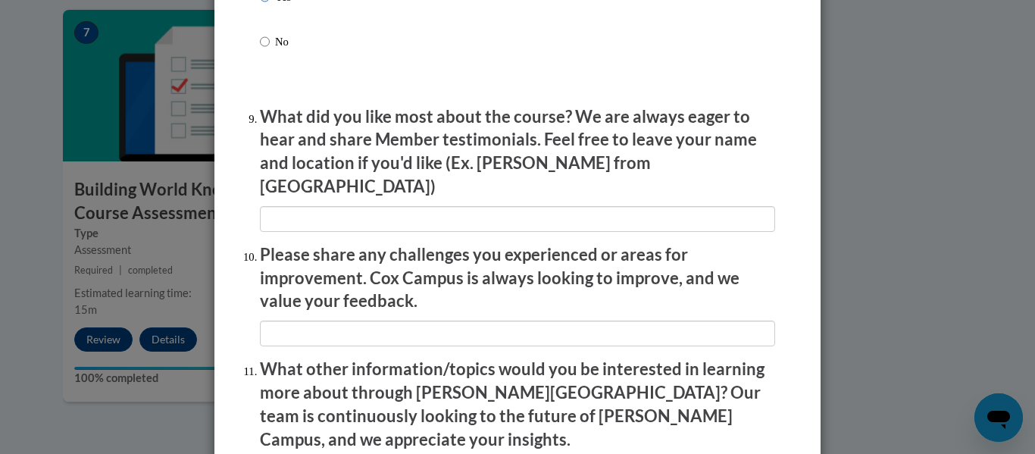
scroll to position [2467, 0]
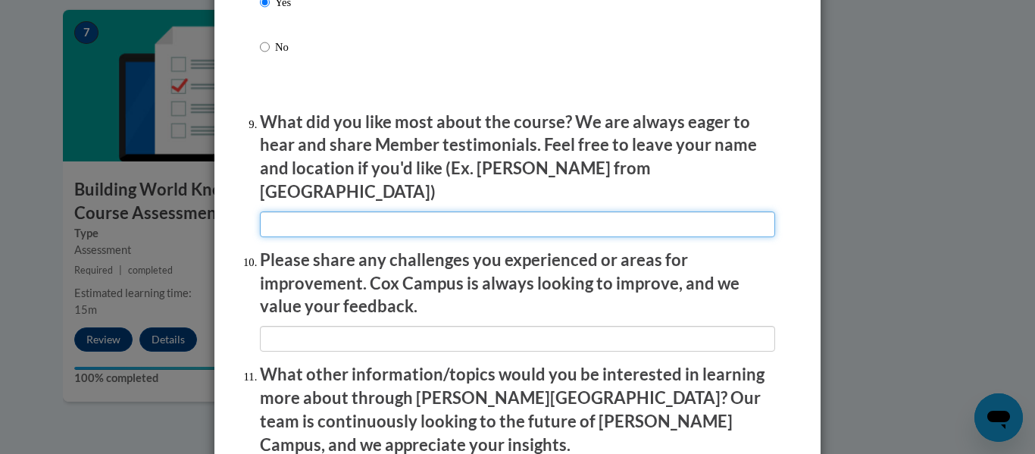
click at [338, 211] on input "textbox" at bounding box center [517, 224] width 515 height 26
type input "Everything was great"
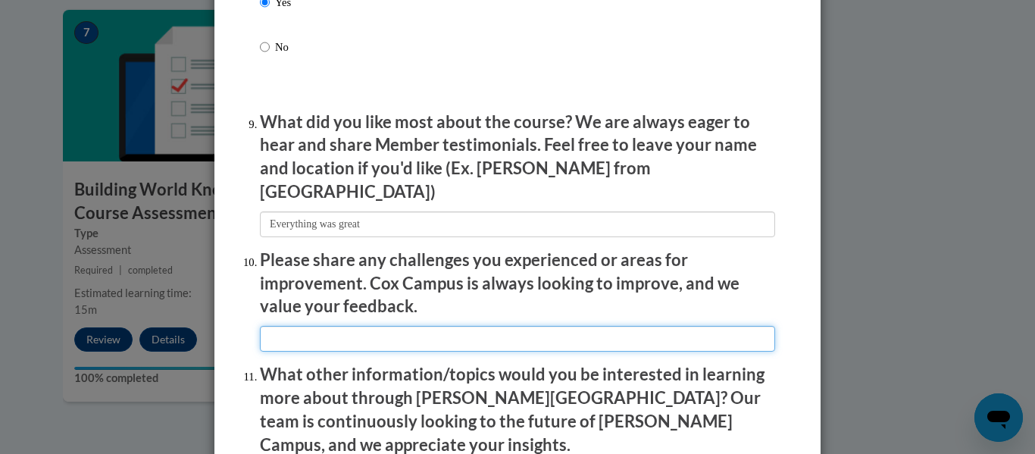
click at [294, 326] on input "textbox" at bounding box center [517, 339] width 515 height 26
type input "Not at this time"
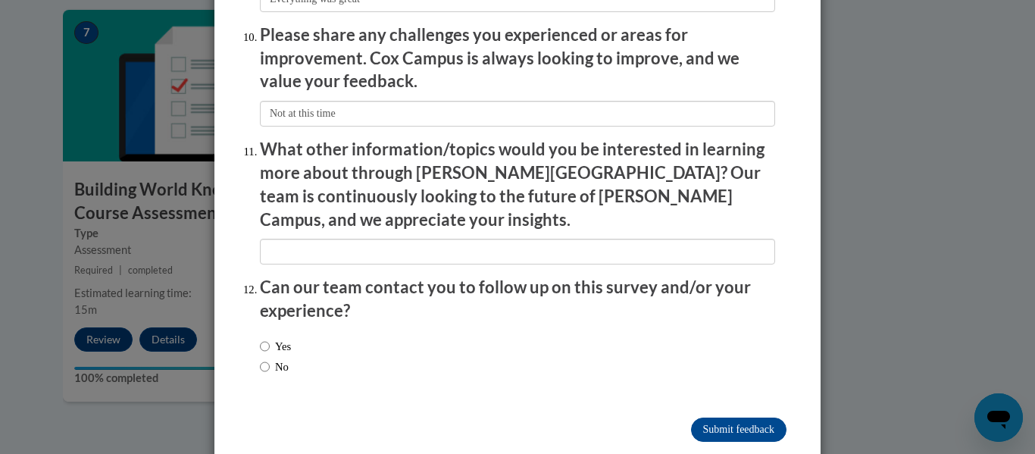
scroll to position [2693, 0]
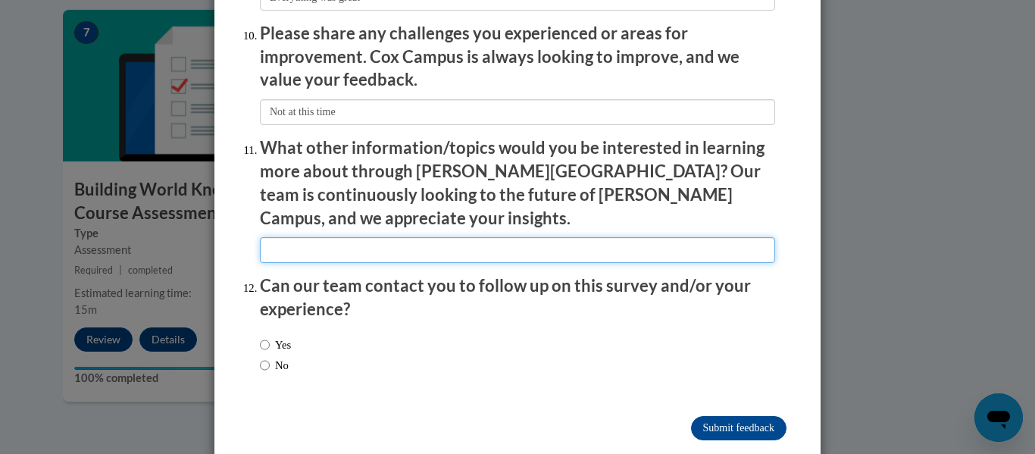
click at [600, 237] on input "textbox" at bounding box center [517, 250] width 515 height 26
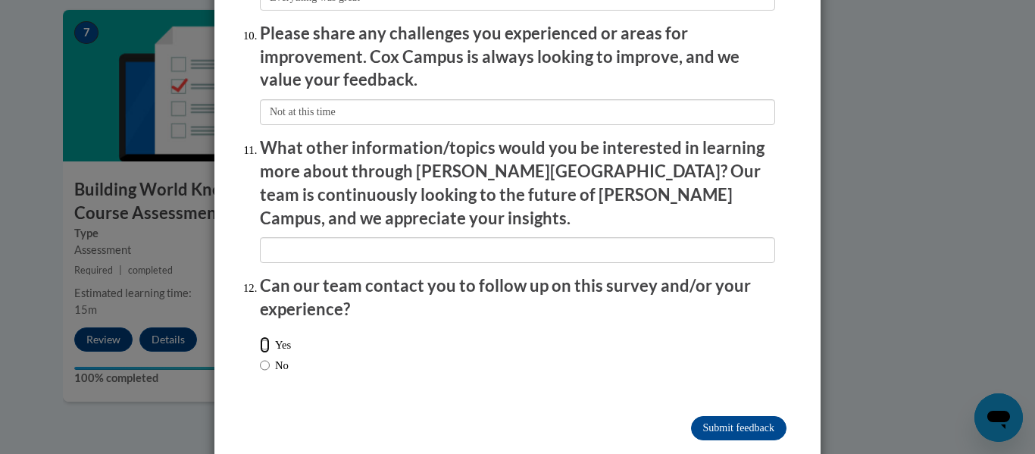
click at [265, 336] on input "Yes" at bounding box center [265, 344] width 10 height 17
radio input "true"
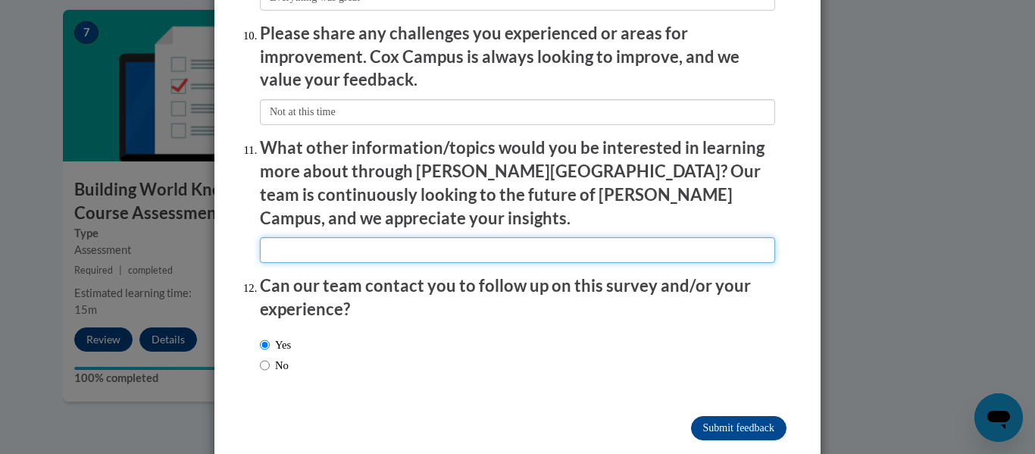
click at [342, 237] on input "textbox" at bounding box center [517, 250] width 515 height 26
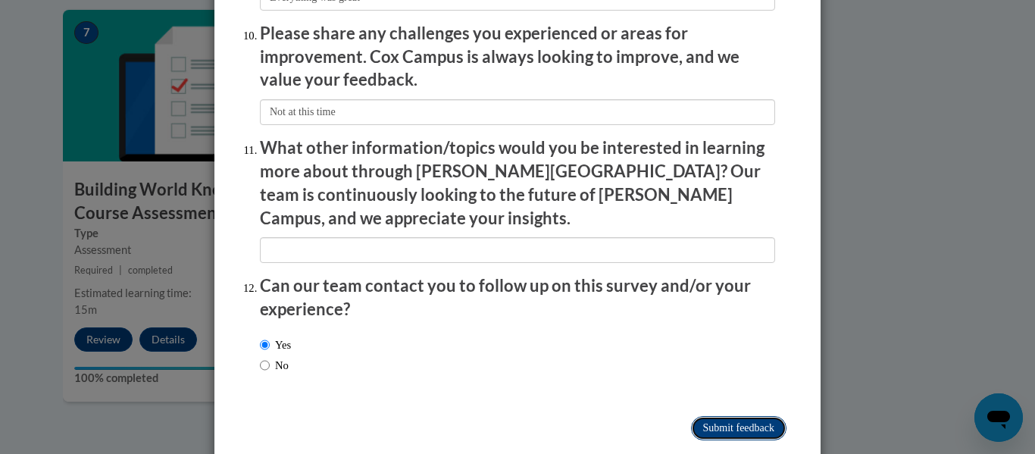
click at [727, 416] on input "Submit feedback" at bounding box center [738, 428] width 95 height 24
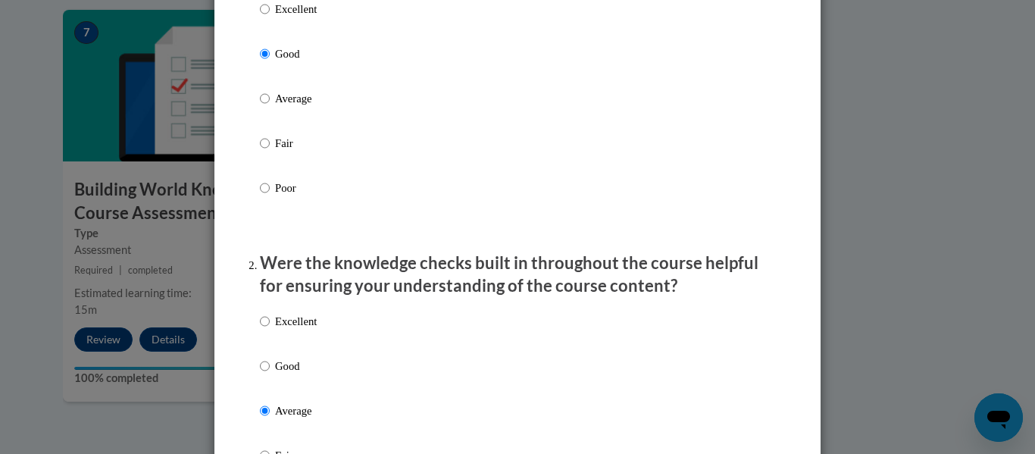
scroll to position [81, 0]
